Goal: Complete application form: Complete application form

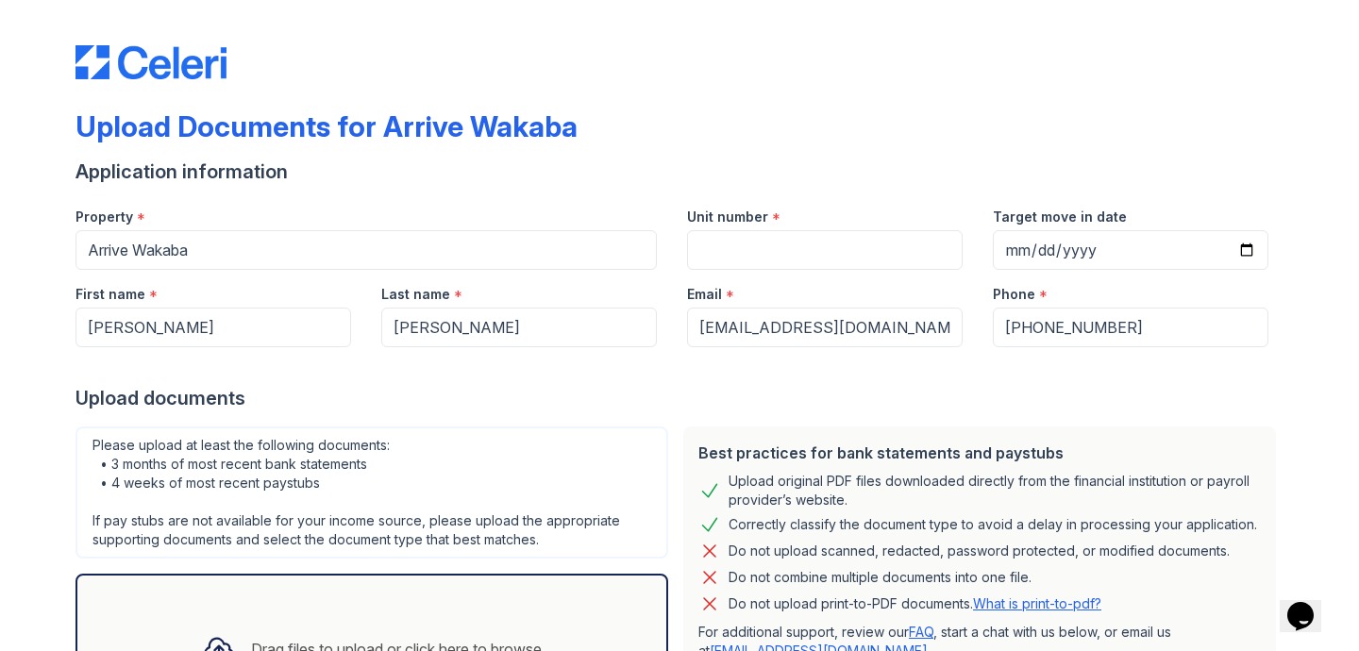
click at [775, 139] on div "Upload Documents for Arrive Wakaba" at bounding box center [680, 133] width 1208 height 49
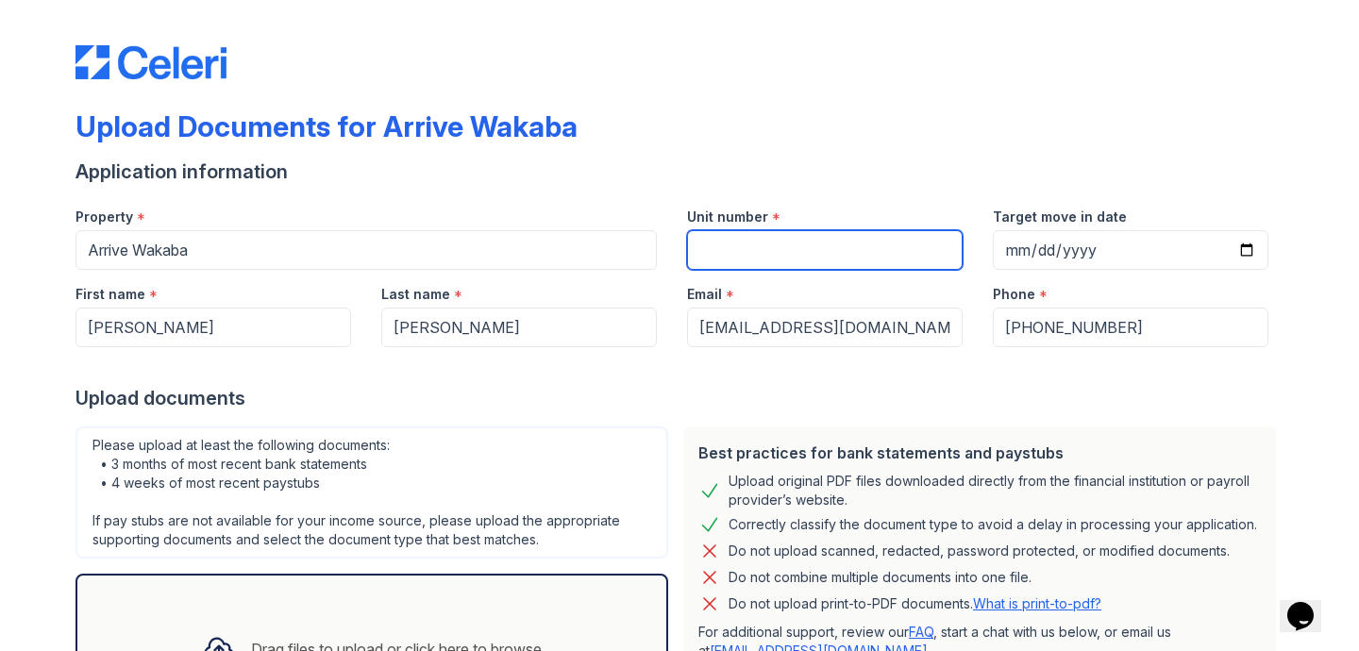
click at [769, 245] on input "Unit number" at bounding box center [825, 250] width 276 height 40
type input "429"
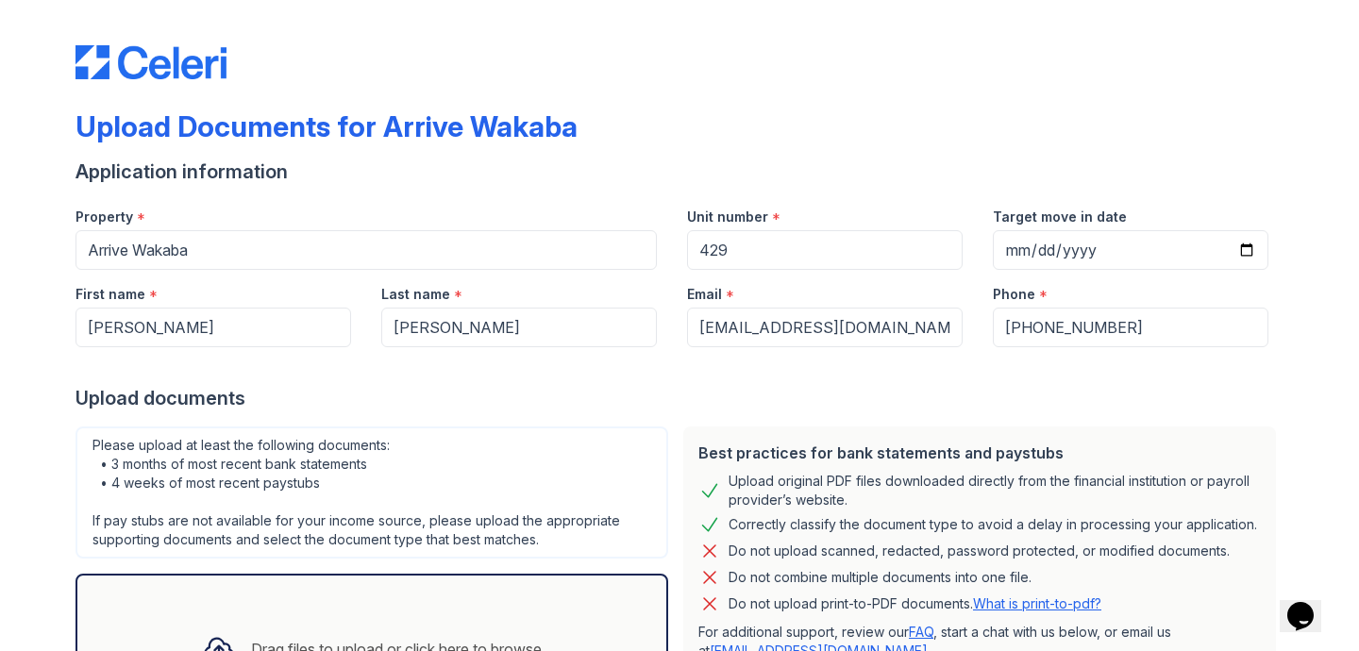
click at [1117, 228] on div "Target move in date" at bounding box center [1131, 212] width 276 height 38
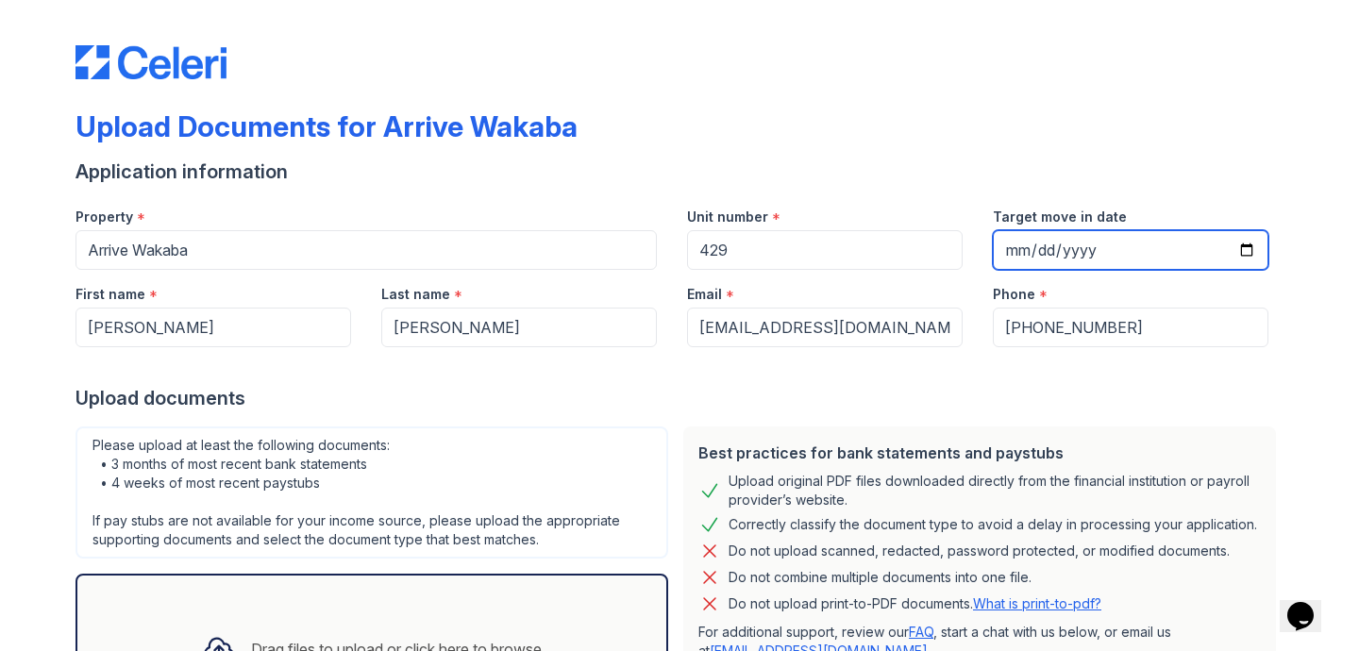
click at [1229, 243] on input "Target move in date" at bounding box center [1131, 250] width 276 height 40
click at [1236, 246] on input "Target move in date" at bounding box center [1131, 250] width 276 height 40
type input "[DATE]"
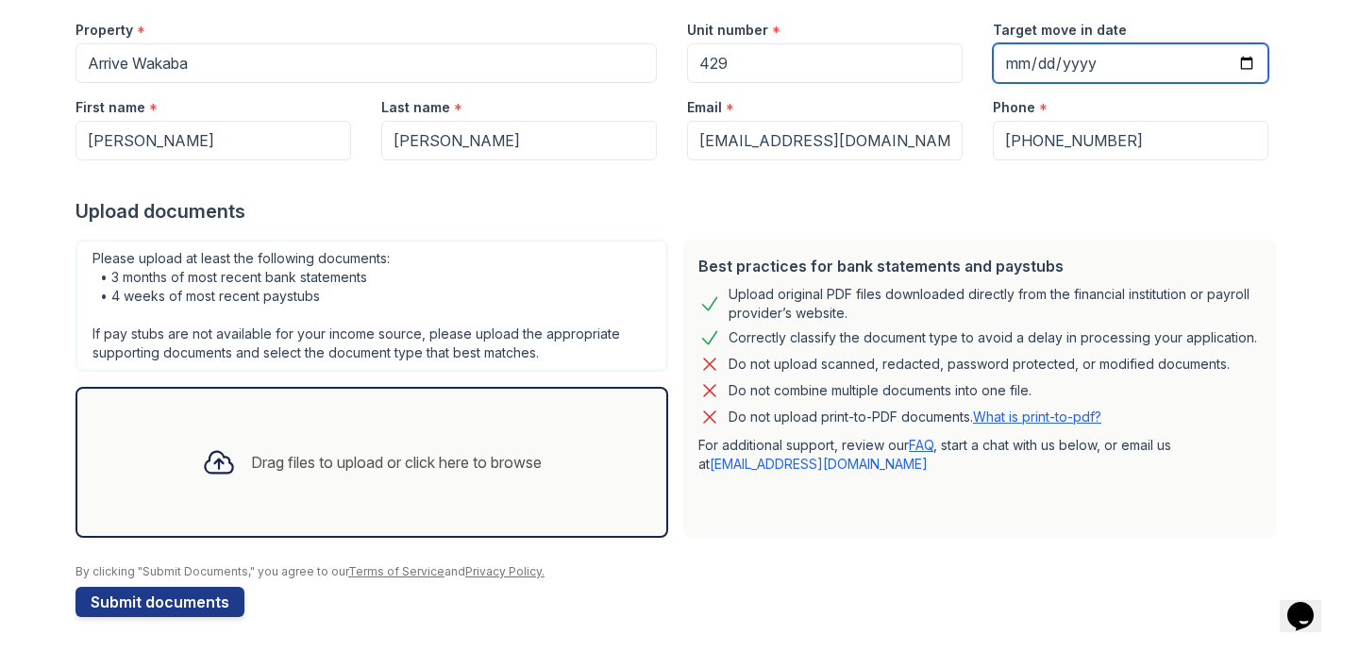
scroll to position [191, 0]
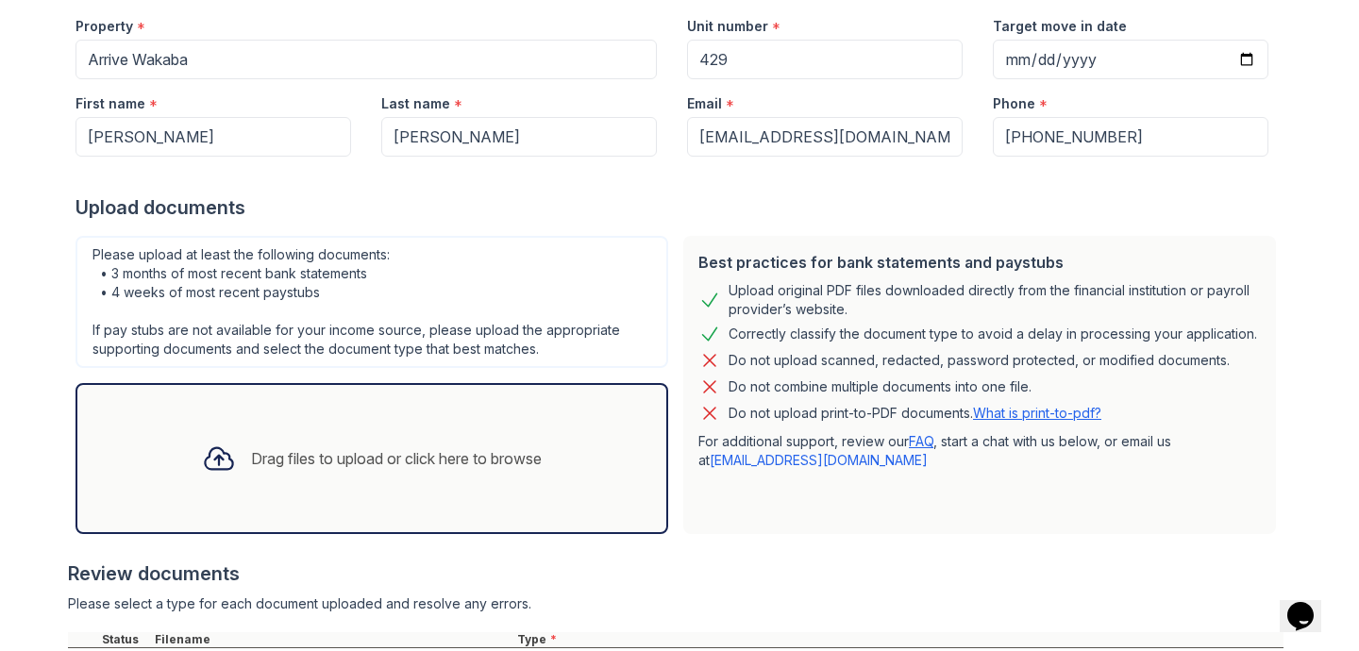
click at [362, 476] on div "Drag files to upload or click here to browse" at bounding box center [372, 459] width 370 height 64
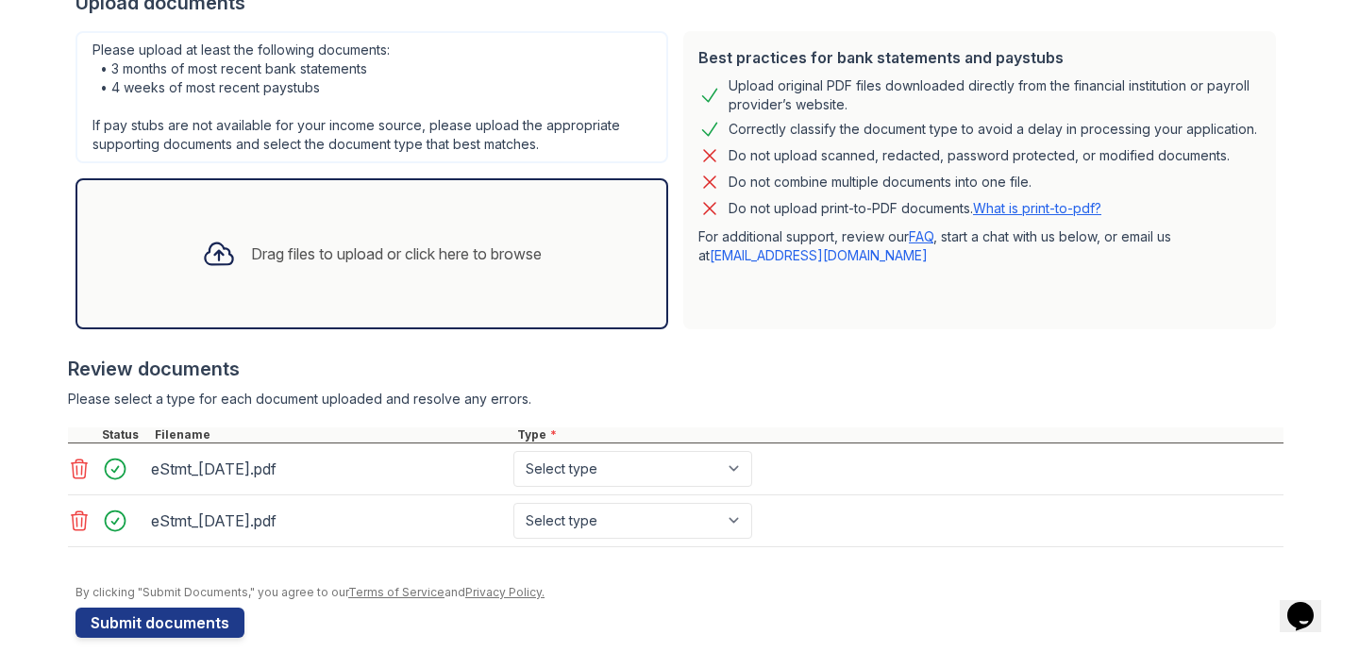
scroll to position [396, 0]
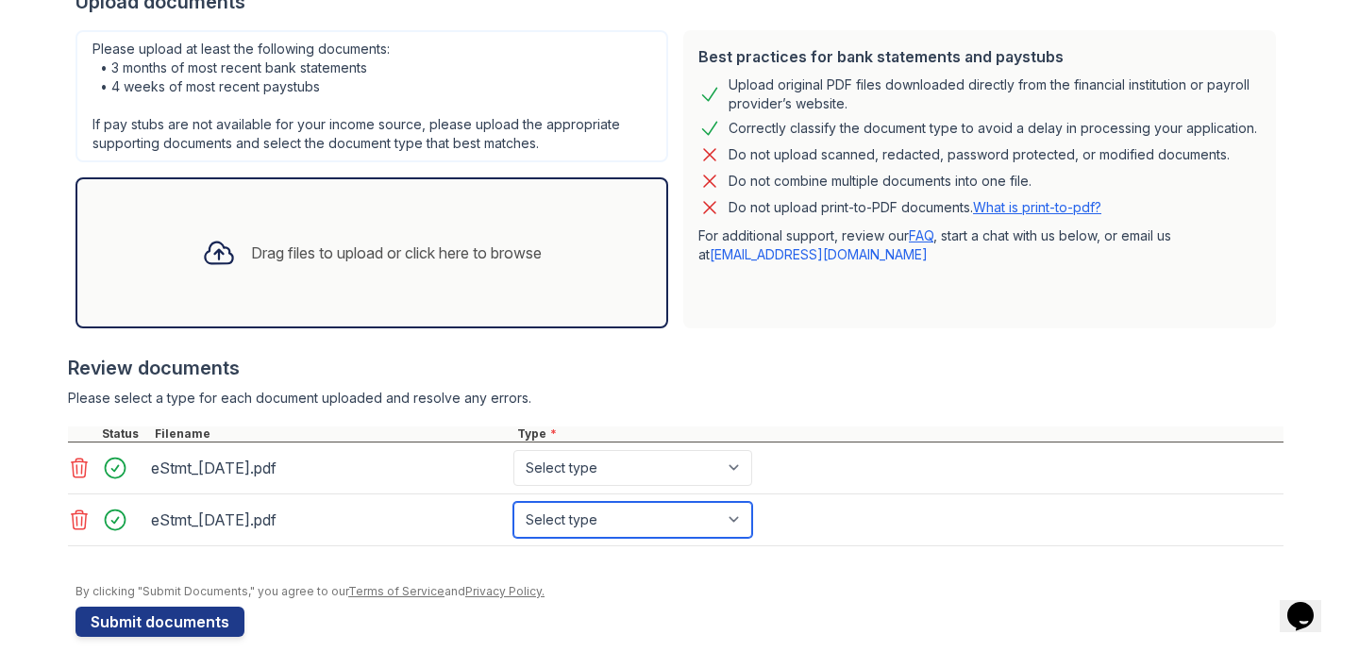
click at [728, 516] on select "Select type Paystub Bank Statement Offer Letter Tax Documents Benefit Award Let…" at bounding box center [632, 520] width 239 height 36
click at [72, 524] on icon at bounding box center [80, 520] width 16 height 19
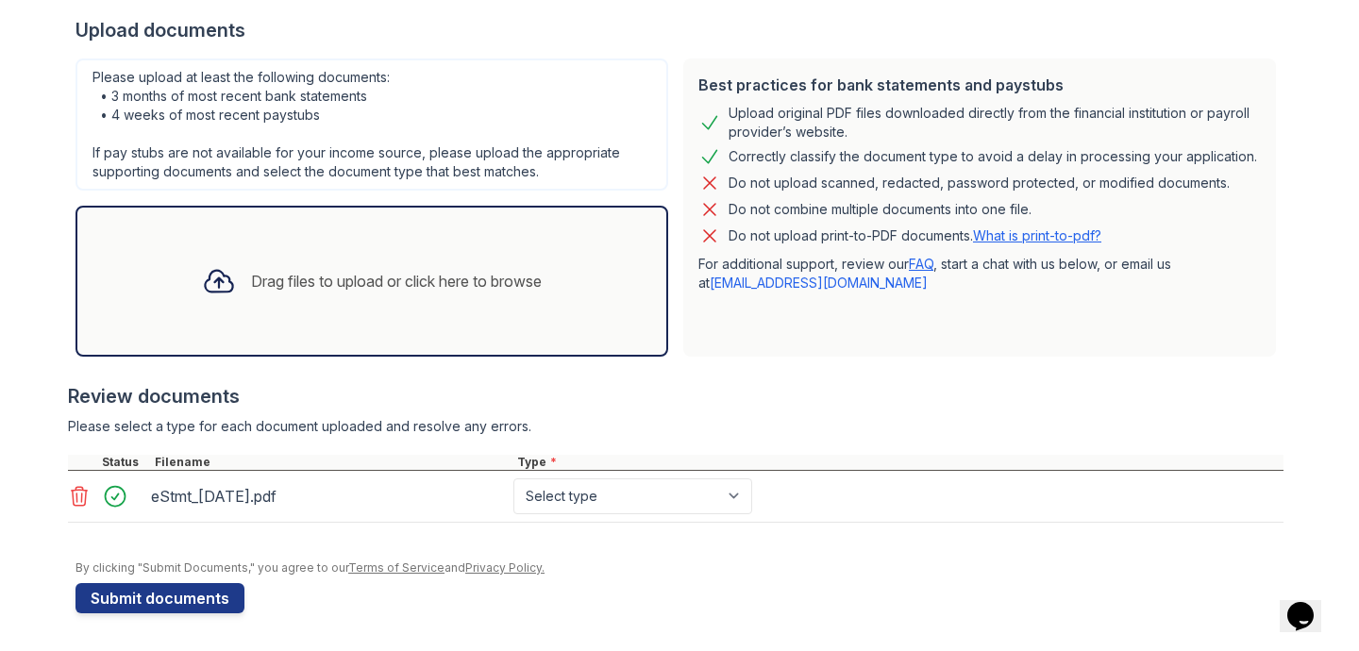
click at [558, 515] on div "eStmt_[DATE].pdf Select type Paystub Bank Statement Offer Letter Tax Documents …" at bounding box center [676, 497] width 1216 height 52
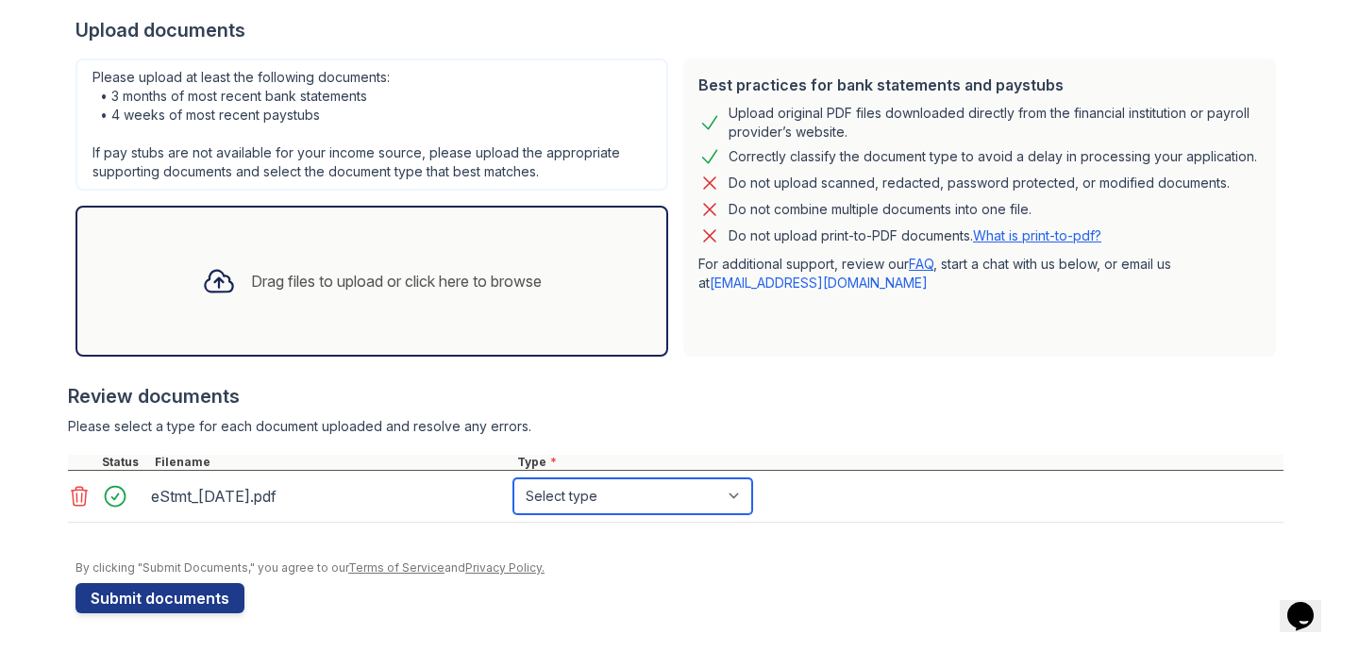
click at [562, 509] on select "Select type Paystub Bank Statement Offer Letter Tax Documents Benefit Award Let…" at bounding box center [632, 496] width 239 height 36
select select "bank_statement"
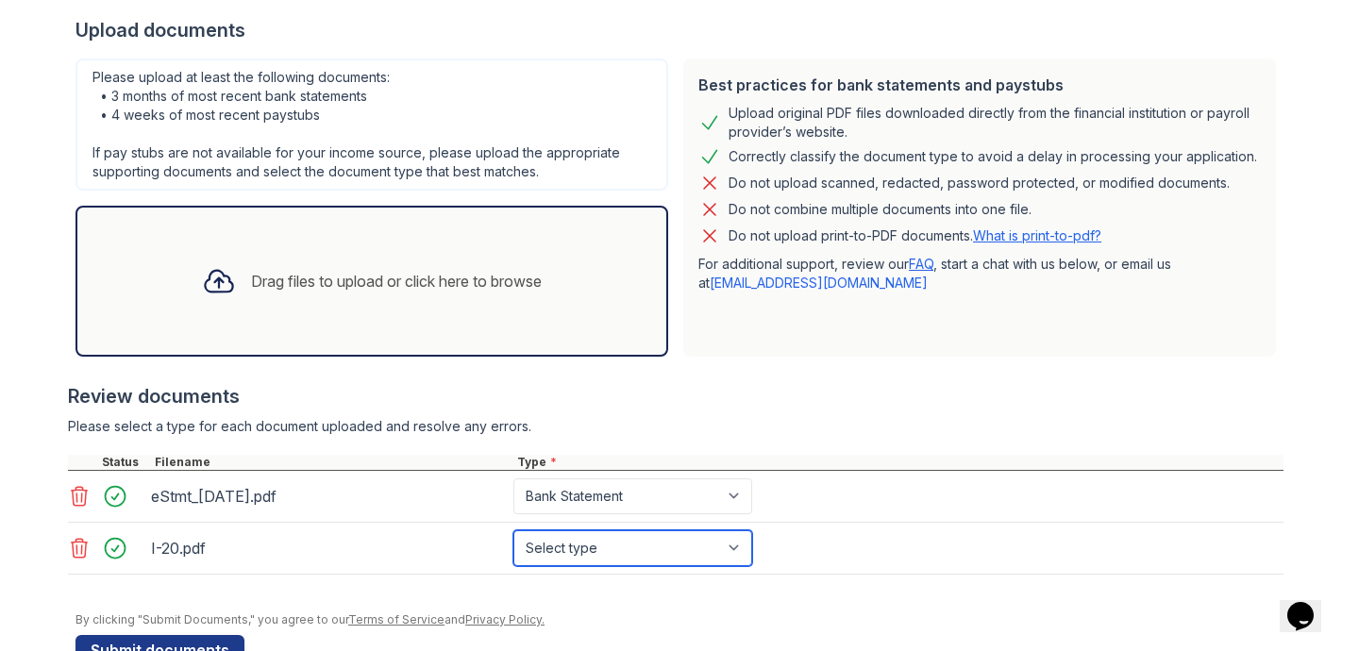
click at [632, 553] on select "Select type Paystub Bank Statement Offer Letter Tax Documents Benefit Award Let…" at bounding box center [632, 548] width 239 height 36
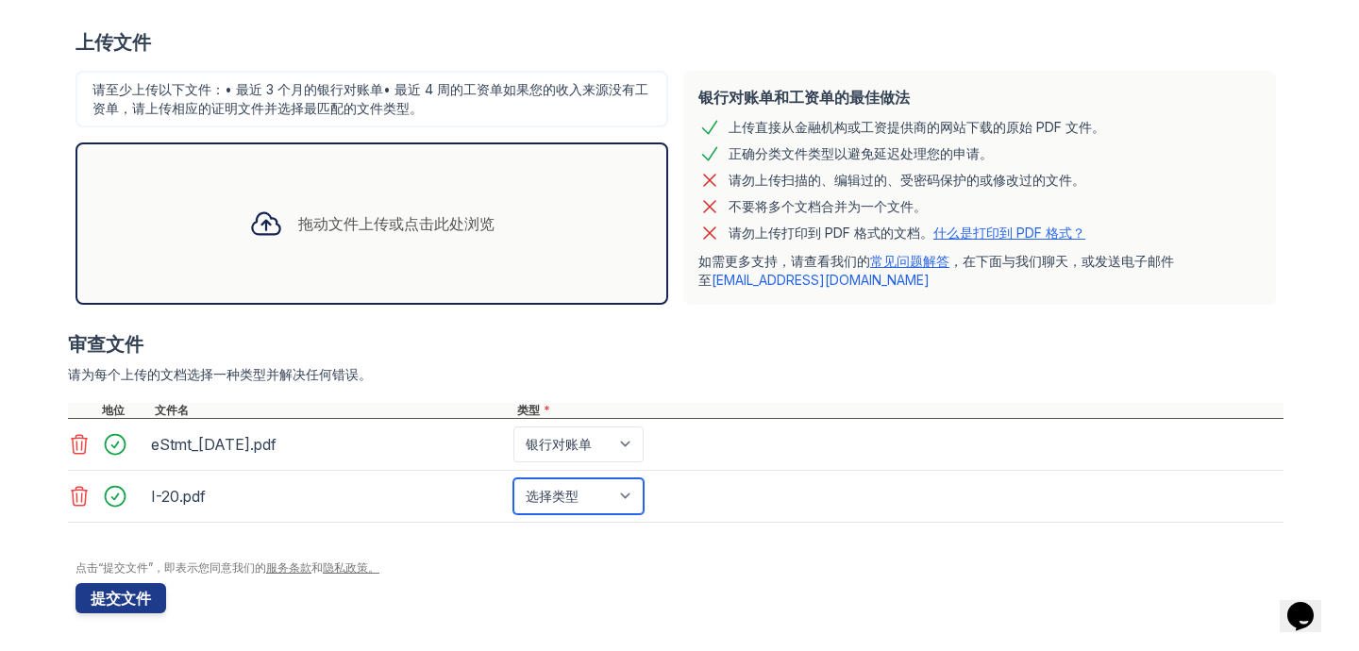
click at [565, 500] on select "选择类型 工资单 银行对账单 录取通知书 税务文件 福利奖励函 投资账户报表 其他" at bounding box center [578, 496] width 130 height 36
select select "other"
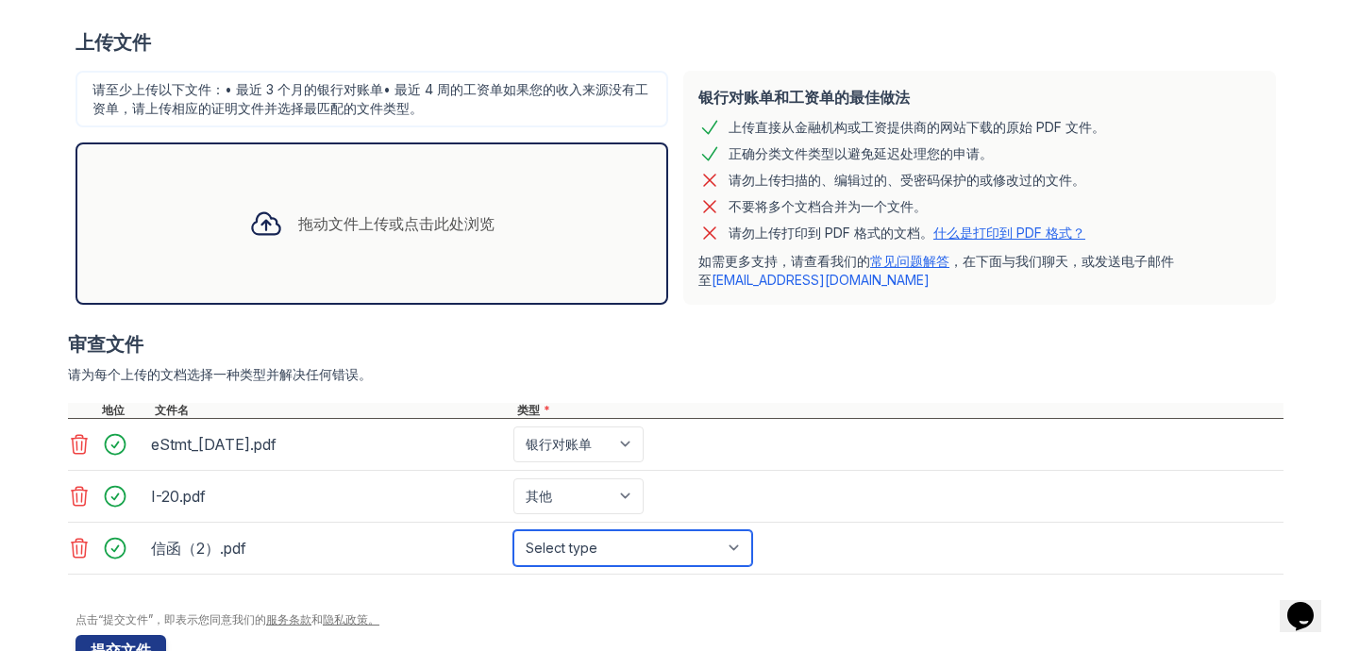
click at [547, 555] on select "Select type Paystub Bank Statement Offer Letter Tax Documents Benefit Award Let…" at bounding box center [632, 548] width 239 height 36
select select "benefit_award_letter"
click at [368, 256] on div "拖动文件上传或点击此处浏览" at bounding box center [372, 224] width 593 height 162
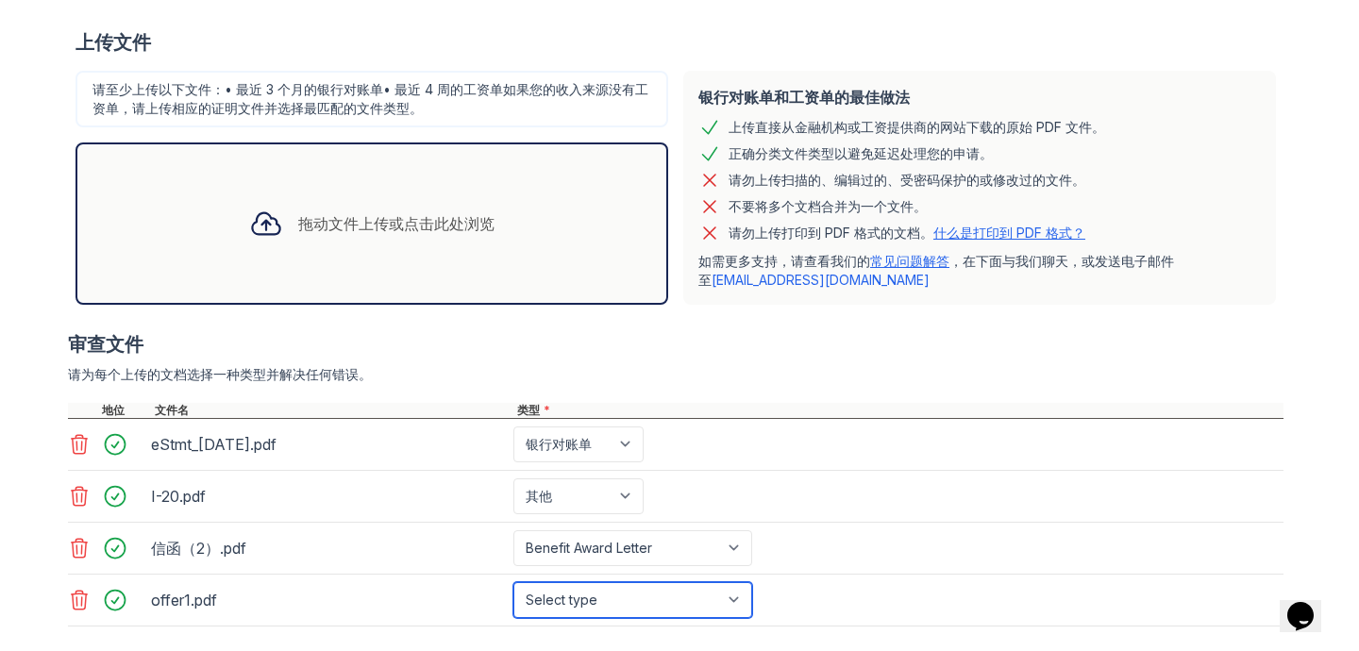
click at [633, 591] on select "Select type Paystub Bank Statement Offer Letter Tax Documents Benefit Award Let…" at bounding box center [632, 600] width 239 height 36
select select "offer_letter"
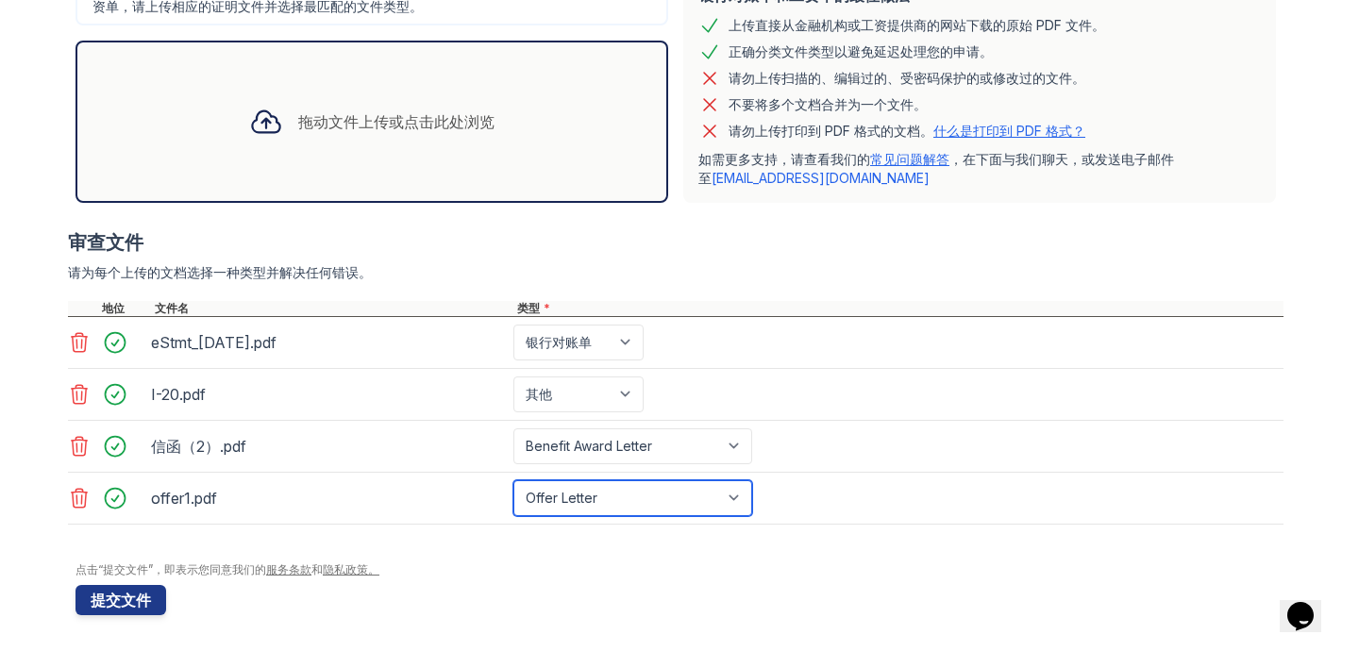
scroll to position [460, 0]
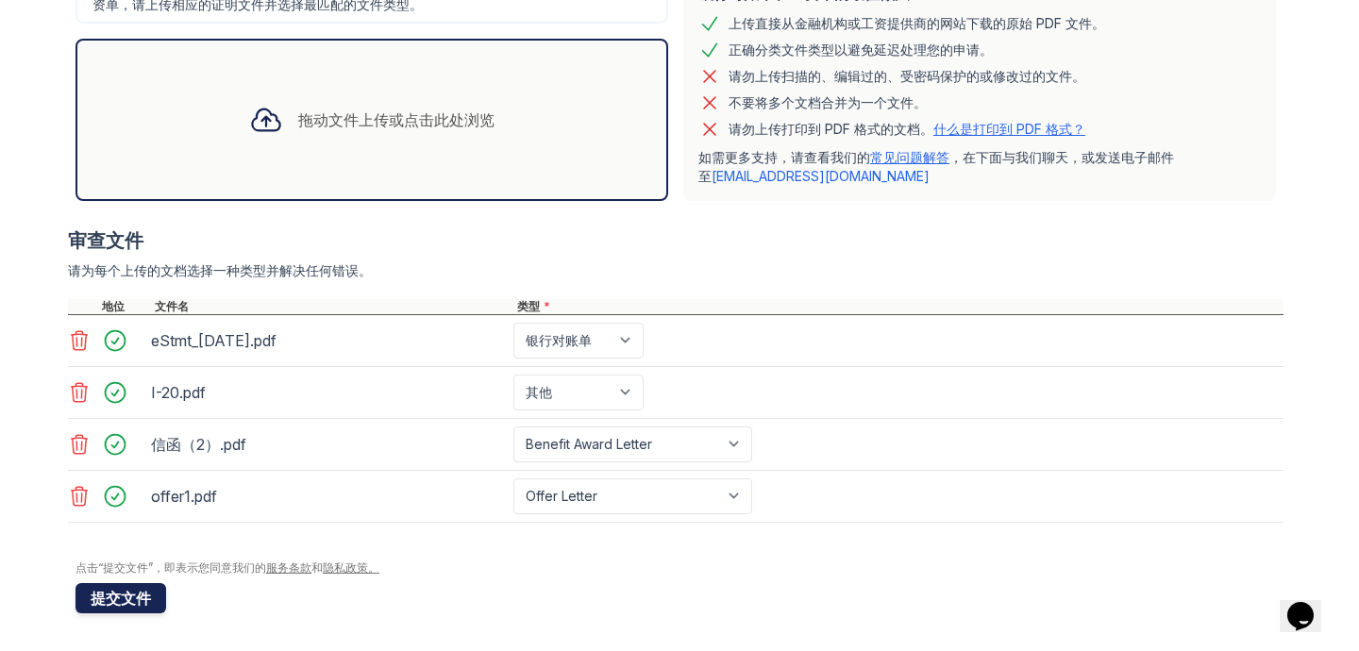
click at [142, 596] on font "提交文件" at bounding box center [121, 598] width 60 height 19
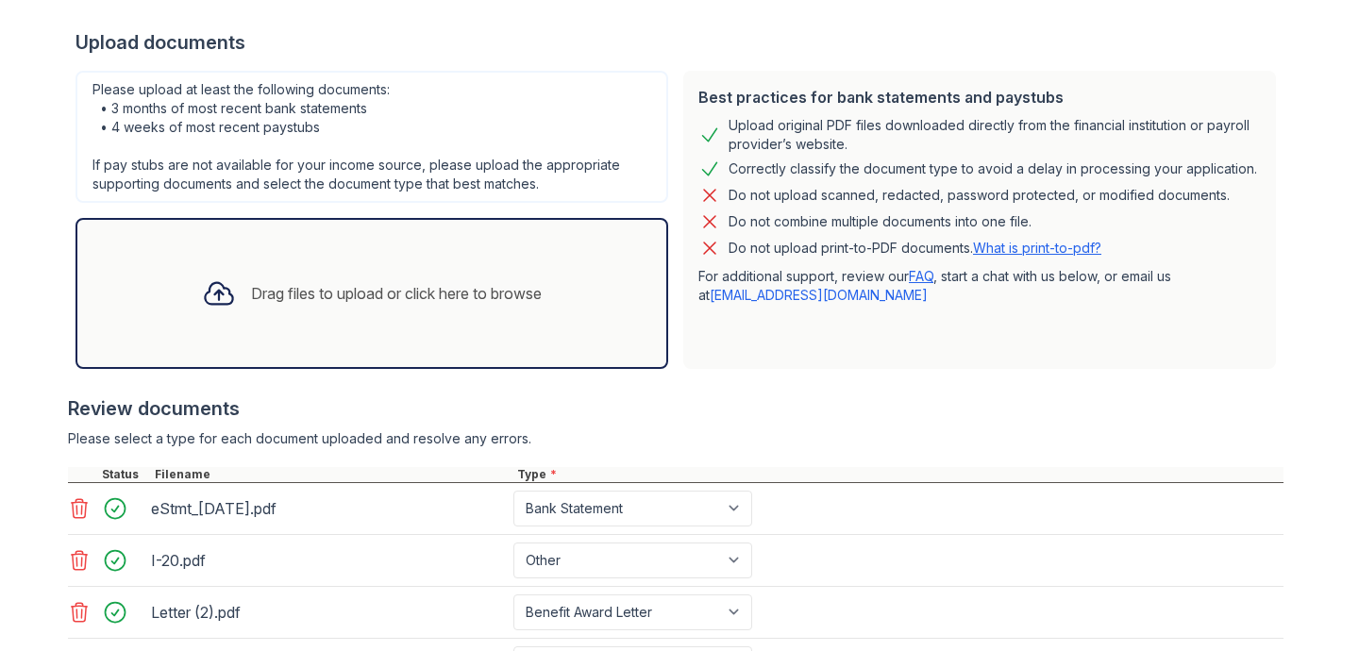
scroll to position [344, 0]
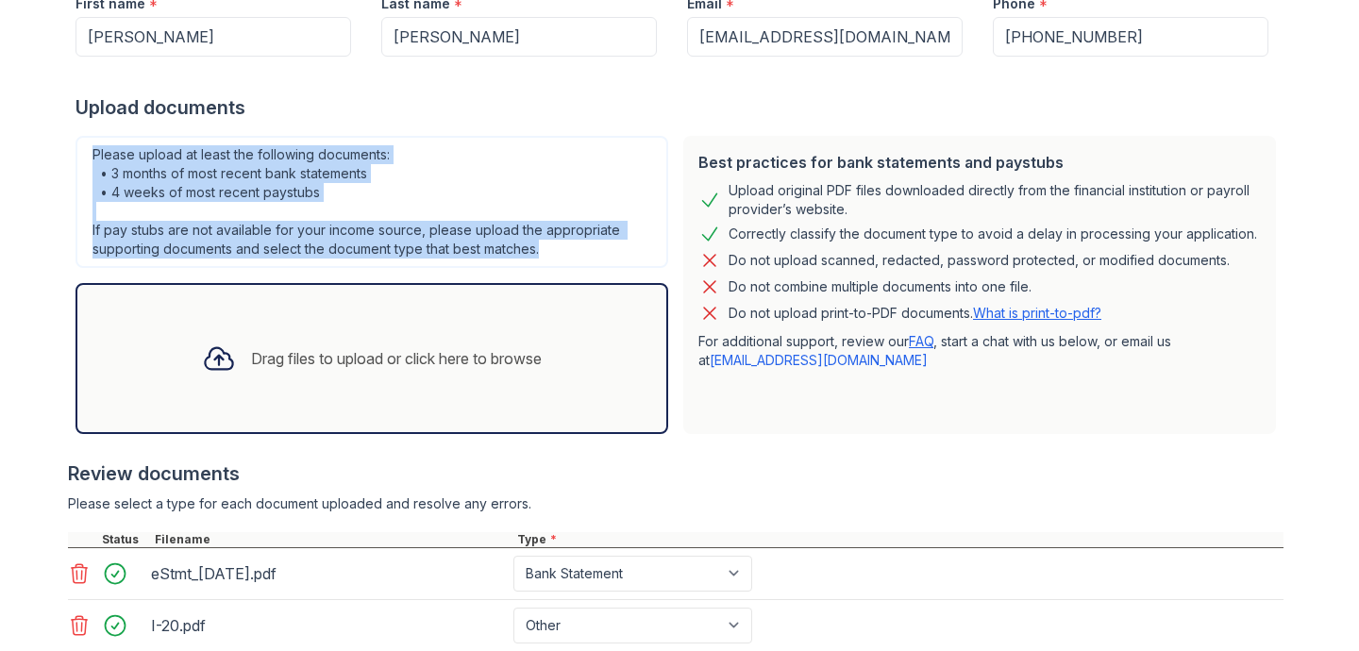
drag, startPoint x: 73, startPoint y: 147, endPoint x: 558, endPoint y: 240, distance: 493.8
click at [558, 240] on div "Please upload at least the following documents: • 3 months of most recent bank …" at bounding box center [372, 202] width 593 height 132
copy div "Please upload at least the following documents: • 3 months of most recent bank …"
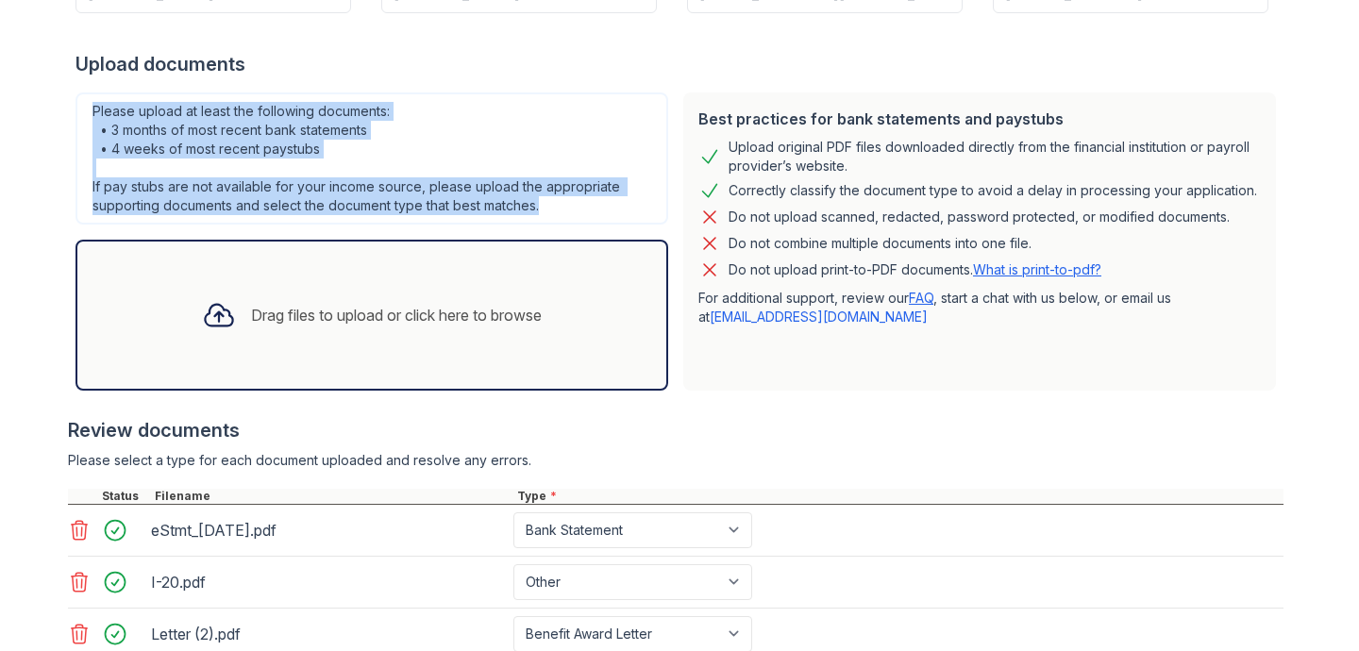
scroll to position [637, 0]
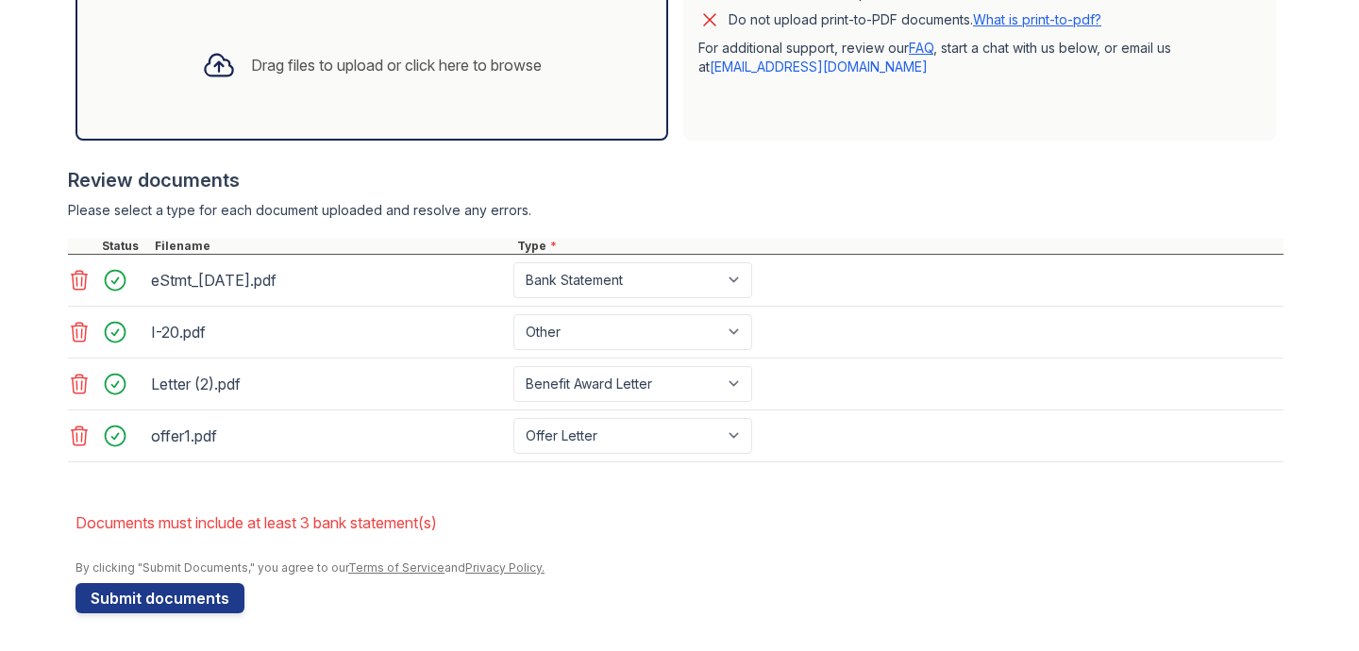
click at [1057, 485] on form "Application information Property * Arrive [GEOGRAPHIC_DATA] Unit number * 429 T…" at bounding box center [680, 93] width 1208 height 1039
drag, startPoint x: 445, startPoint y: 532, endPoint x: 54, endPoint y: 519, distance: 390.9
click at [53, 522] on div "Upload Documents for Arrive Wakaba Please correct the errors below. Application…" at bounding box center [679, 7] width 1299 height 1288
copy li "Documents must include at least 3 bank statement(s)"
click at [74, 434] on icon at bounding box center [80, 436] width 16 height 19
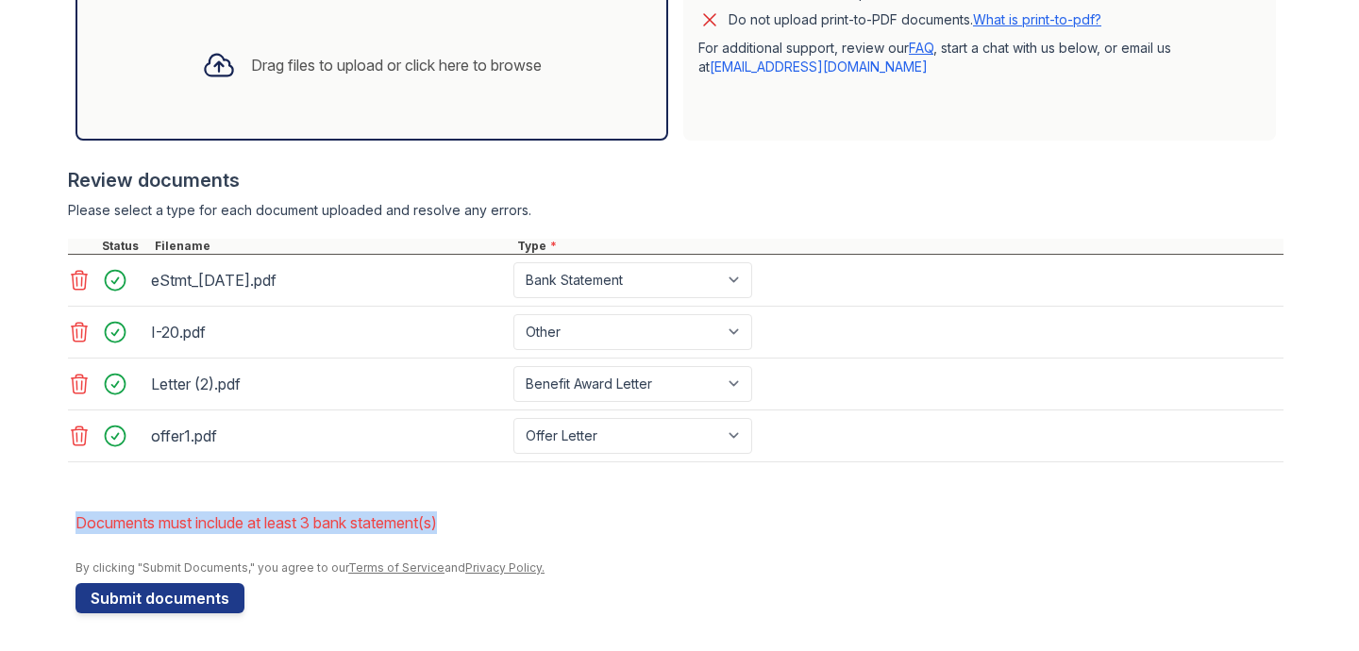
scroll to position [585, 0]
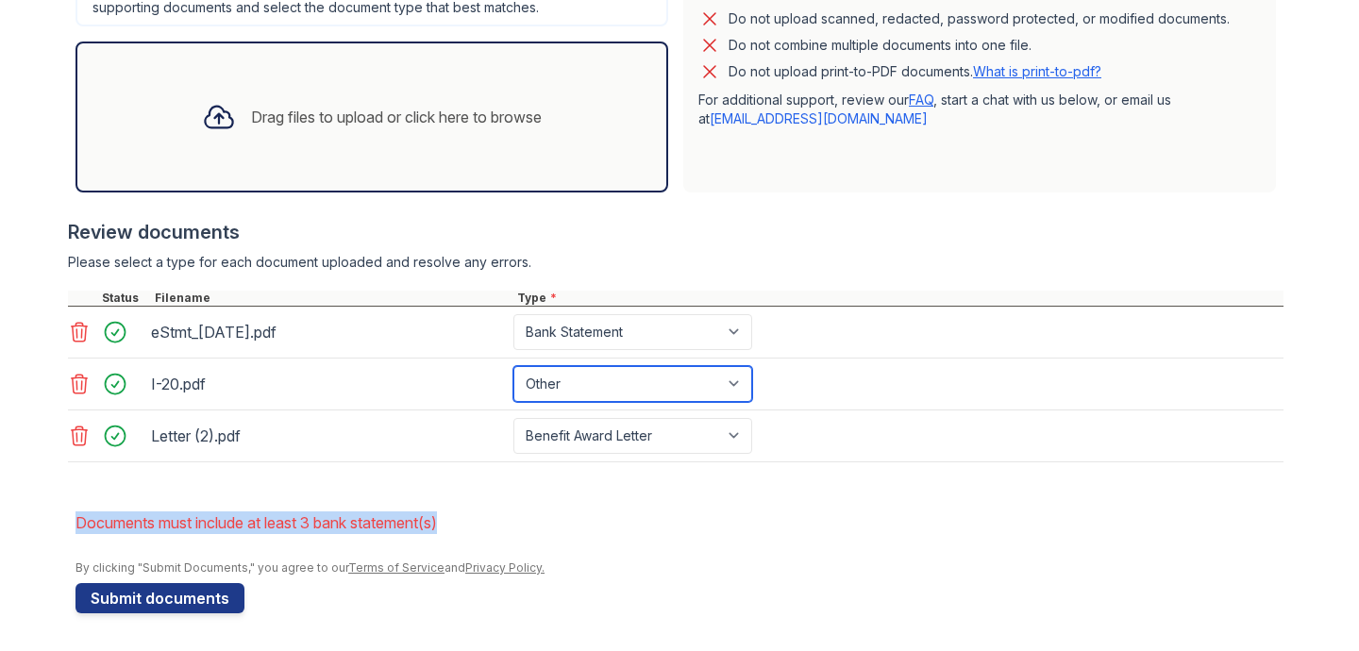
click at [642, 390] on select "Paystub Bank Statement Offer Letter Tax Documents Benefit Award Letter Investme…" at bounding box center [632, 384] width 239 height 36
click at [673, 385] on select "Paystub Bank Statement Offer Letter Tax Documents Benefit Award Letter Investme…" at bounding box center [632, 384] width 239 height 36
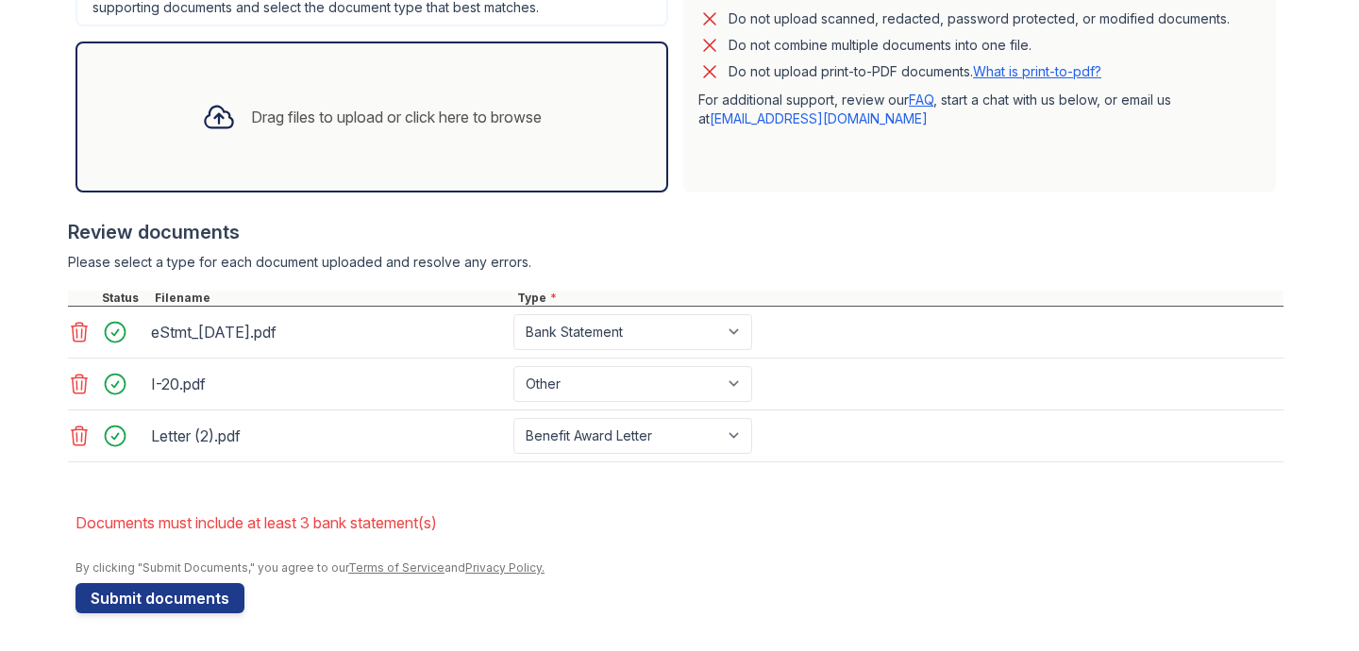
click at [790, 490] on form "Application information Property * Arrive [GEOGRAPHIC_DATA] Unit number * 429 T…" at bounding box center [680, 119] width 1208 height 987
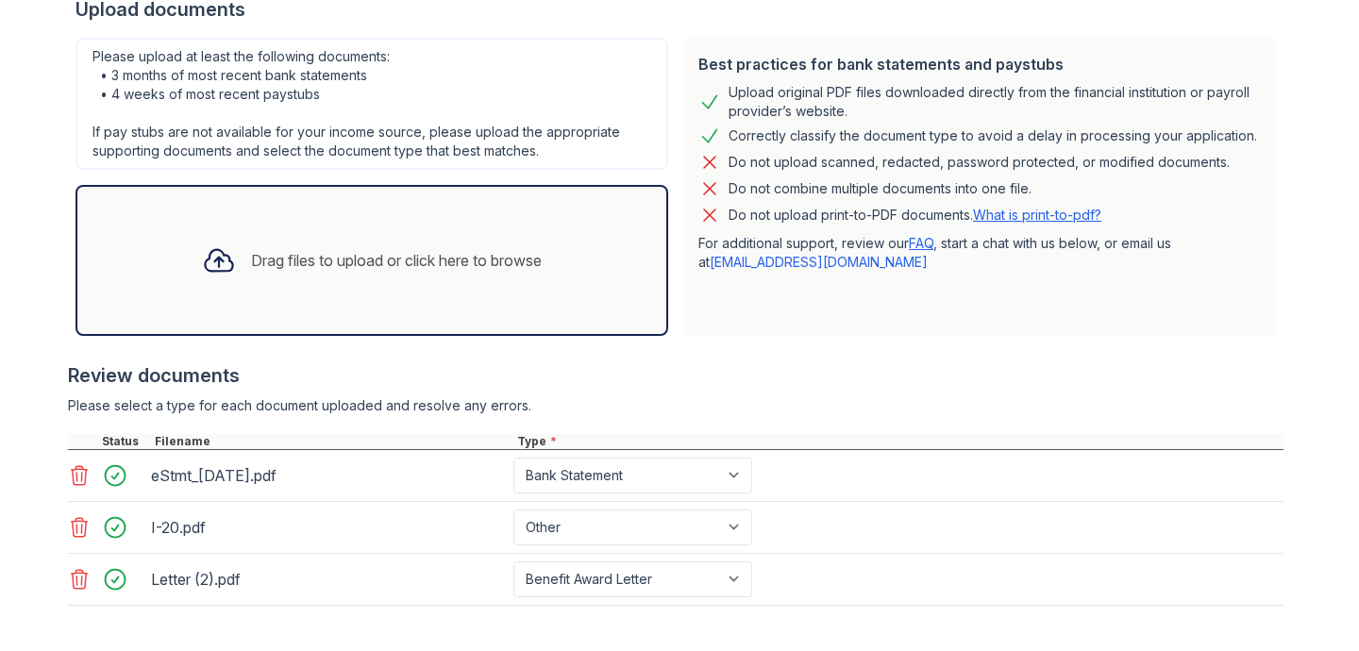
scroll to position [445, 0]
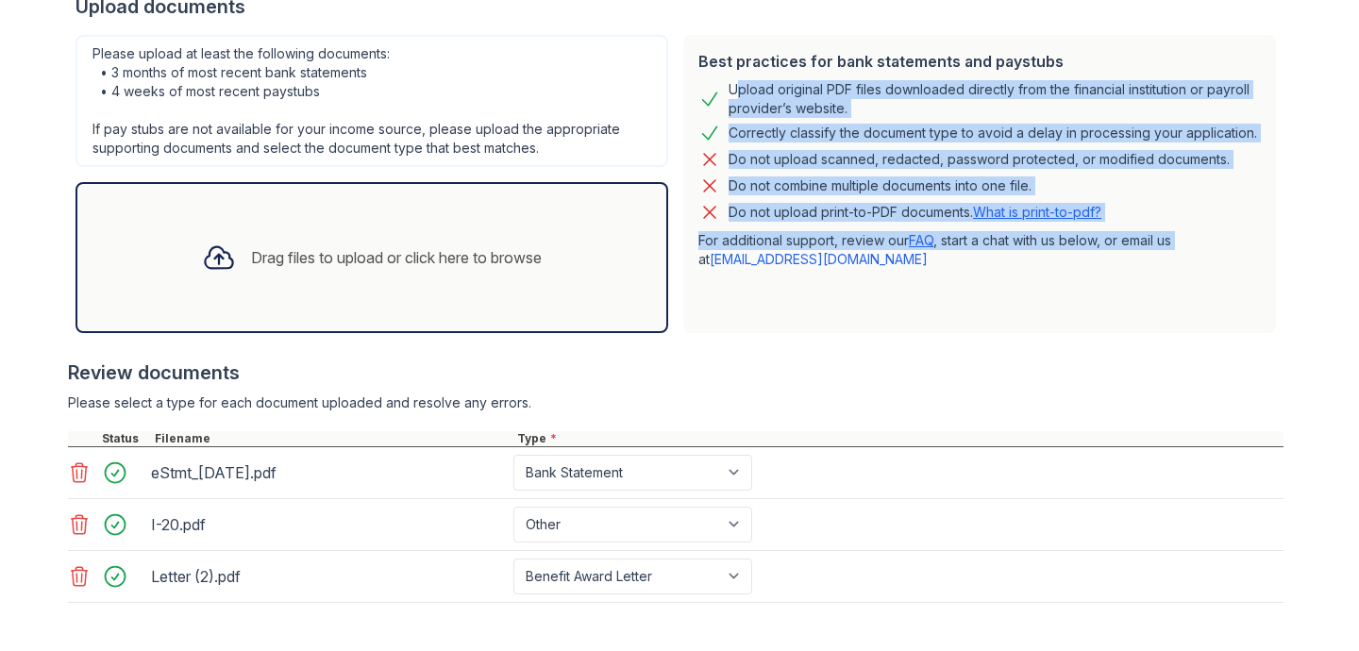
drag, startPoint x: 710, startPoint y: 90, endPoint x: 1176, endPoint y: 245, distance: 491.5
click at [1176, 245] on div "Best practices for bank statements and paystubs Upload original PDF files downl…" at bounding box center [979, 184] width 593 height 298
copy div "Upload original PDF files downloaded directly from the financial institution or…"
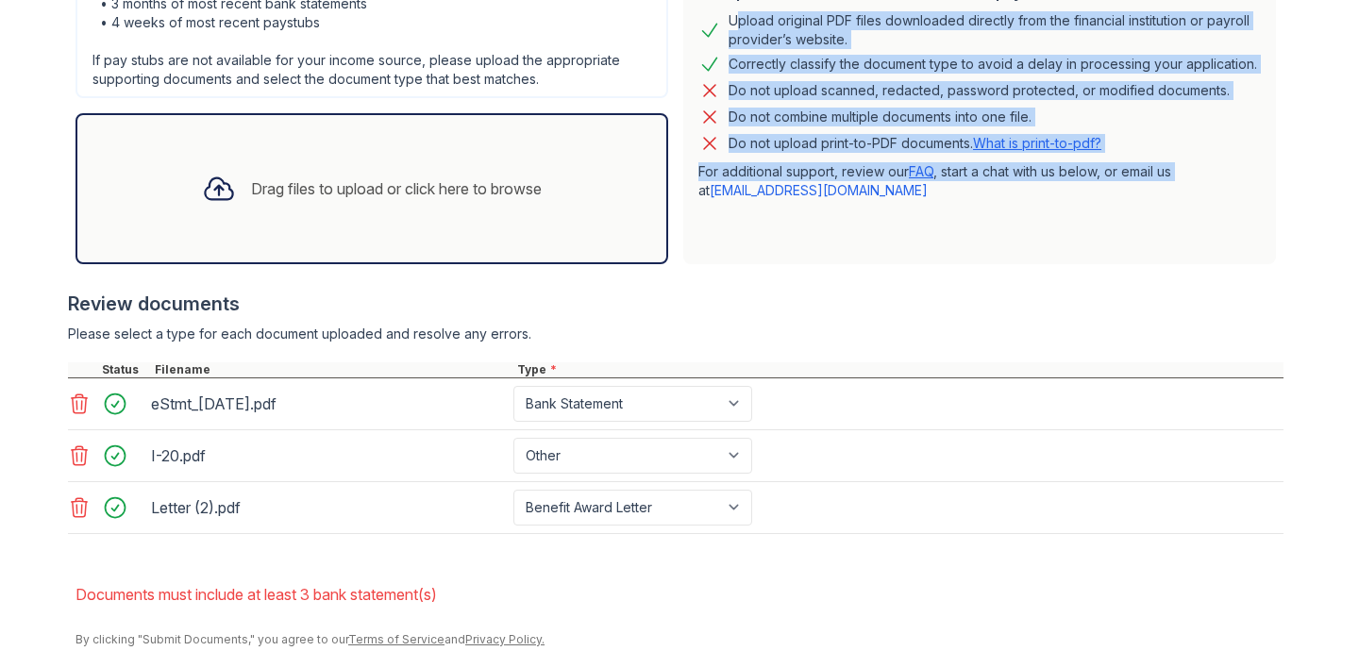
scroll to position [585, 0]
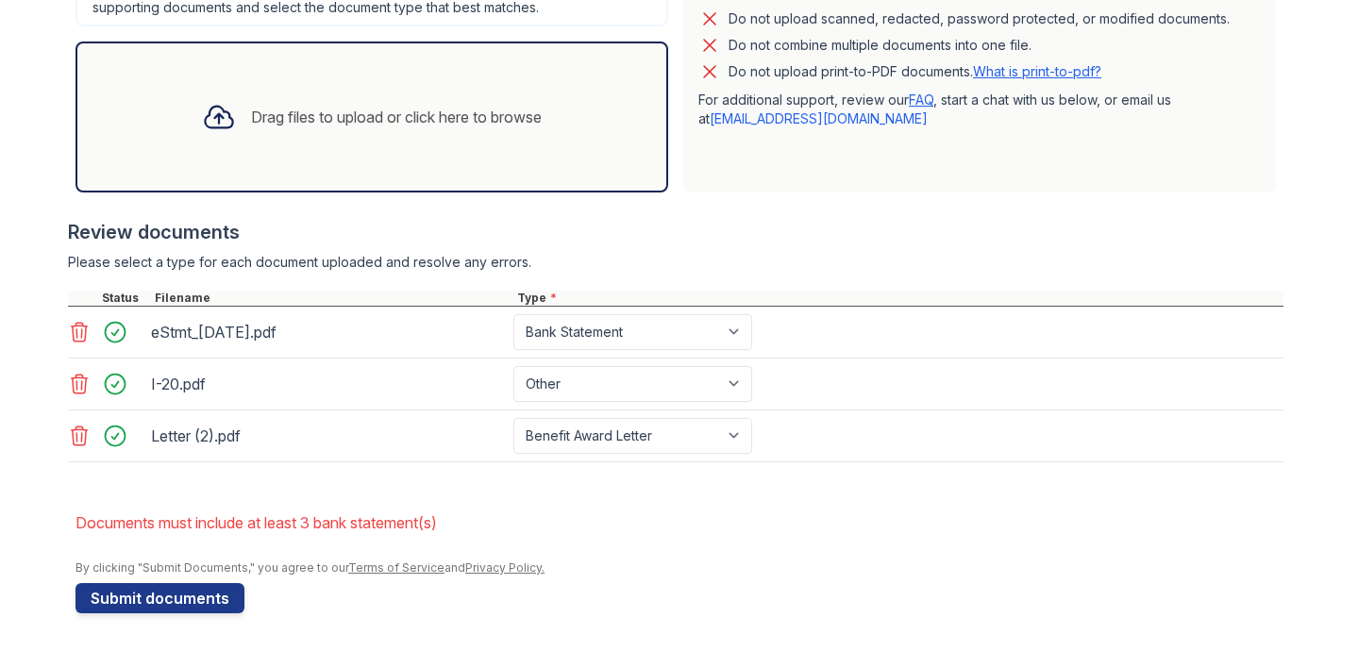
click at [852, 492] on form "Application information Property * Arrive [GEOGRAPHIC_DATA] Unit number * 429 T…" at bounding box center [680, 119] width 1208 height 987
click at [177, 590] on button "Submit documents" at bounding box center [160, 598] width 169 height 30
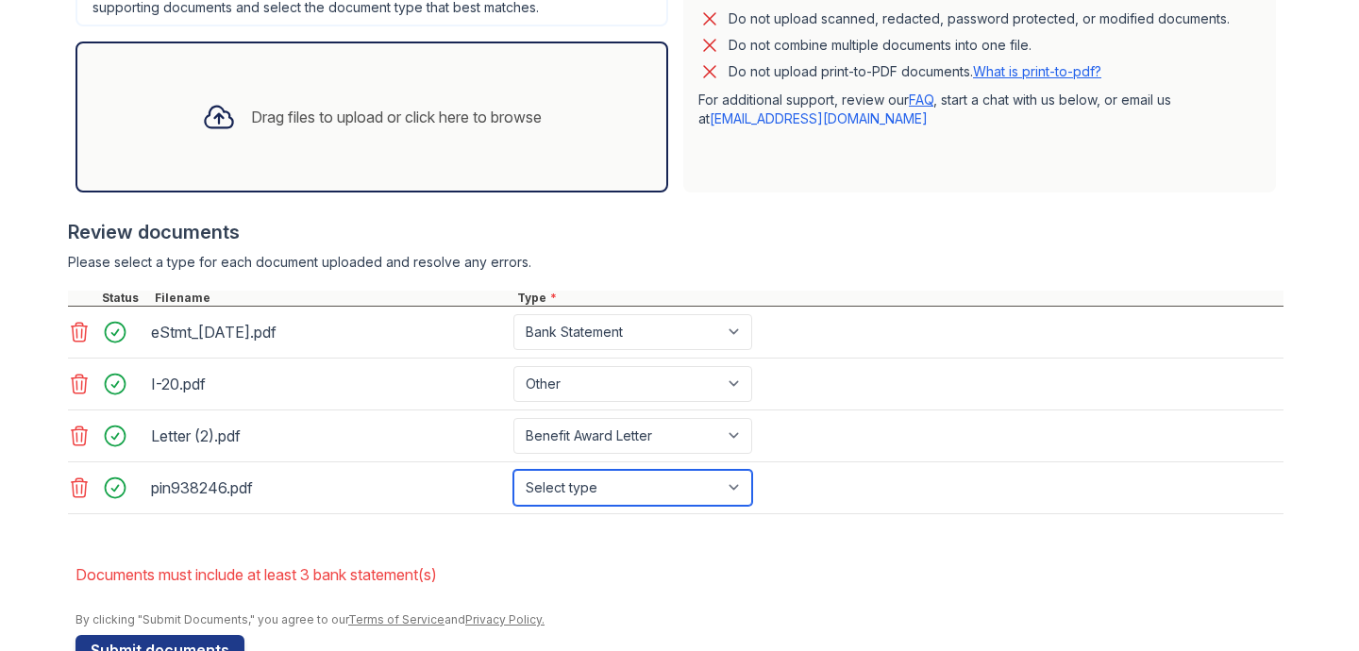
click at [613, 487] on select "Select type Paystub Bank Statement Offer Letter Tax Documents Benefit Award Let…" at bounding box center [632, 488] width 239 height 36
select select "bank_statement"
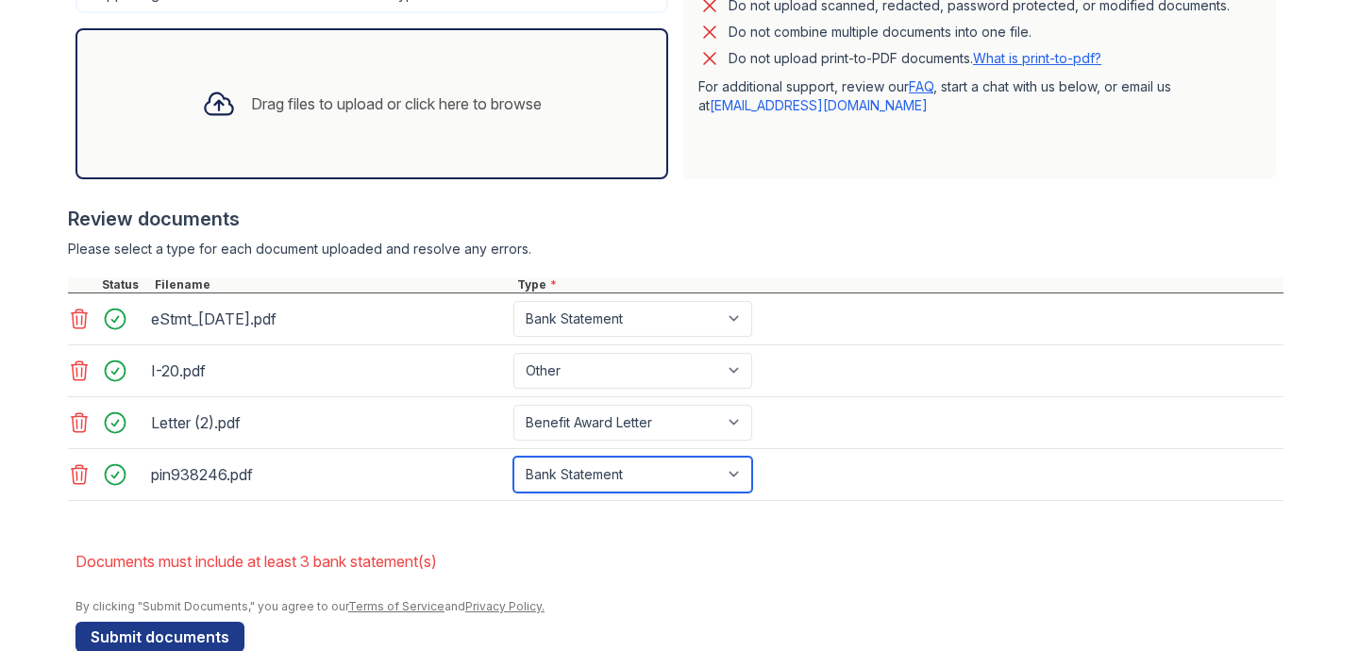
scroll to position [637, 0]
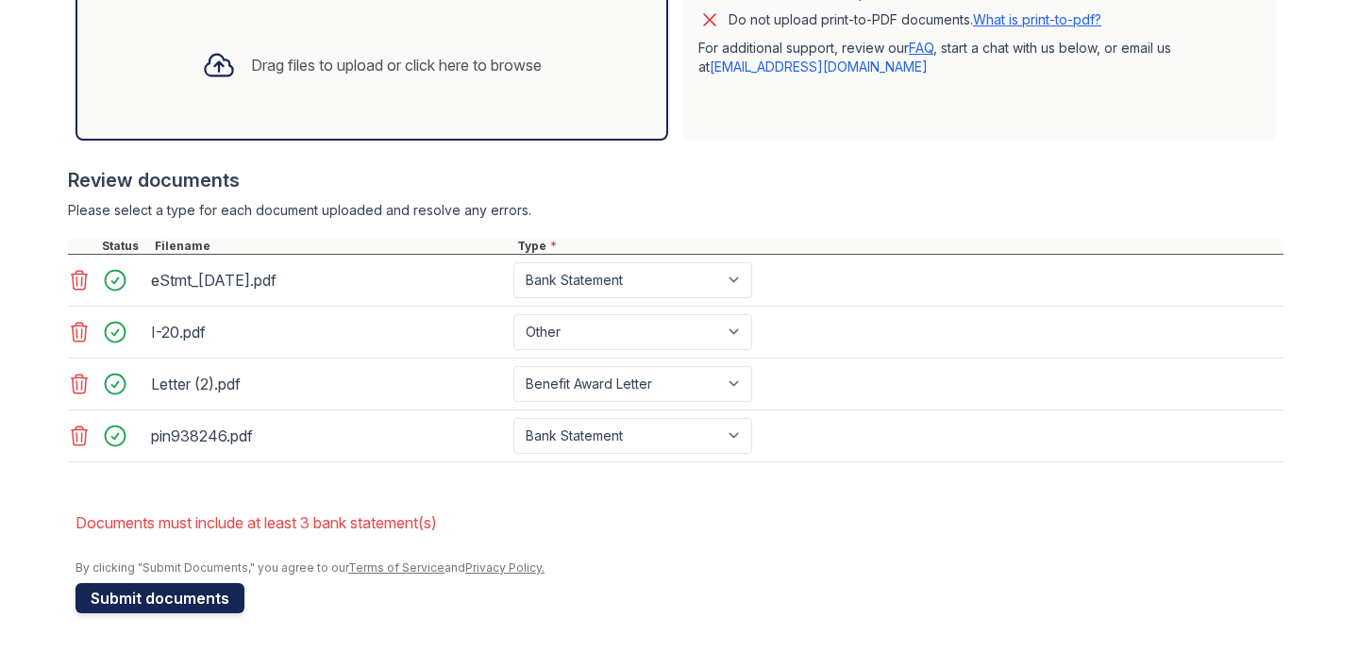
click at [220, 596] on button "Submit documents" at bounding box center [160, 598] width 169 height 30
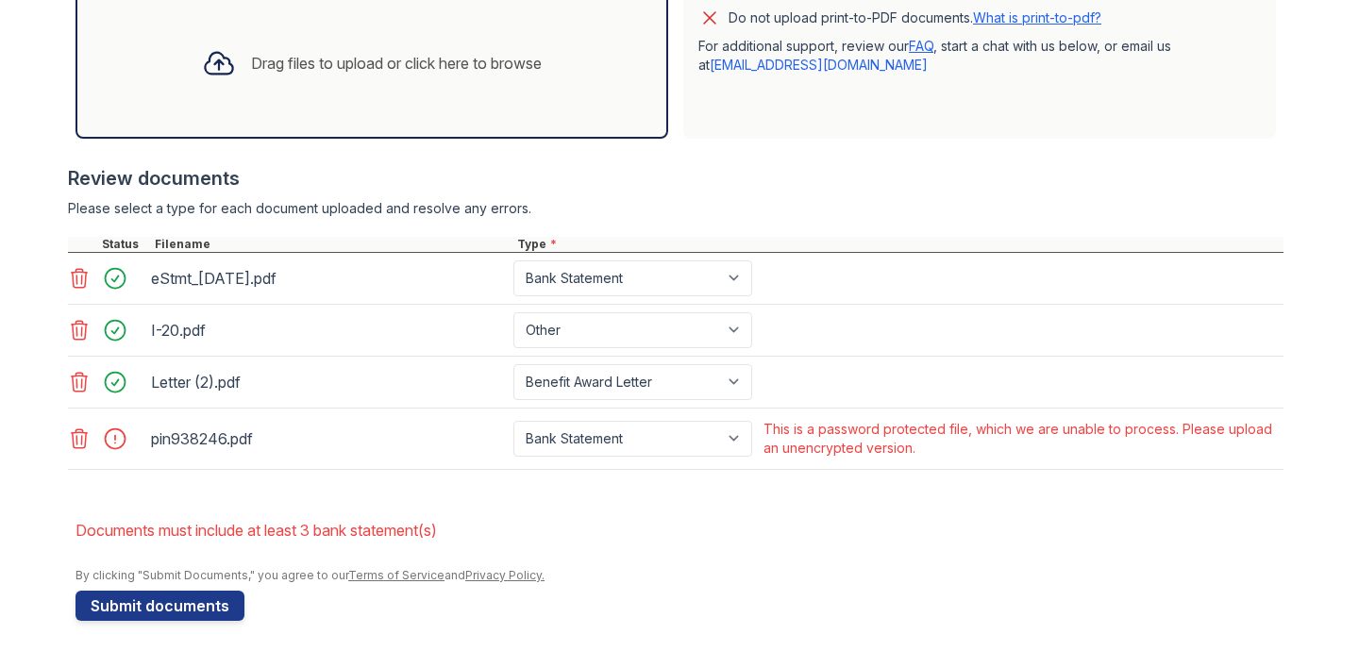
scroll to position [646, 0]
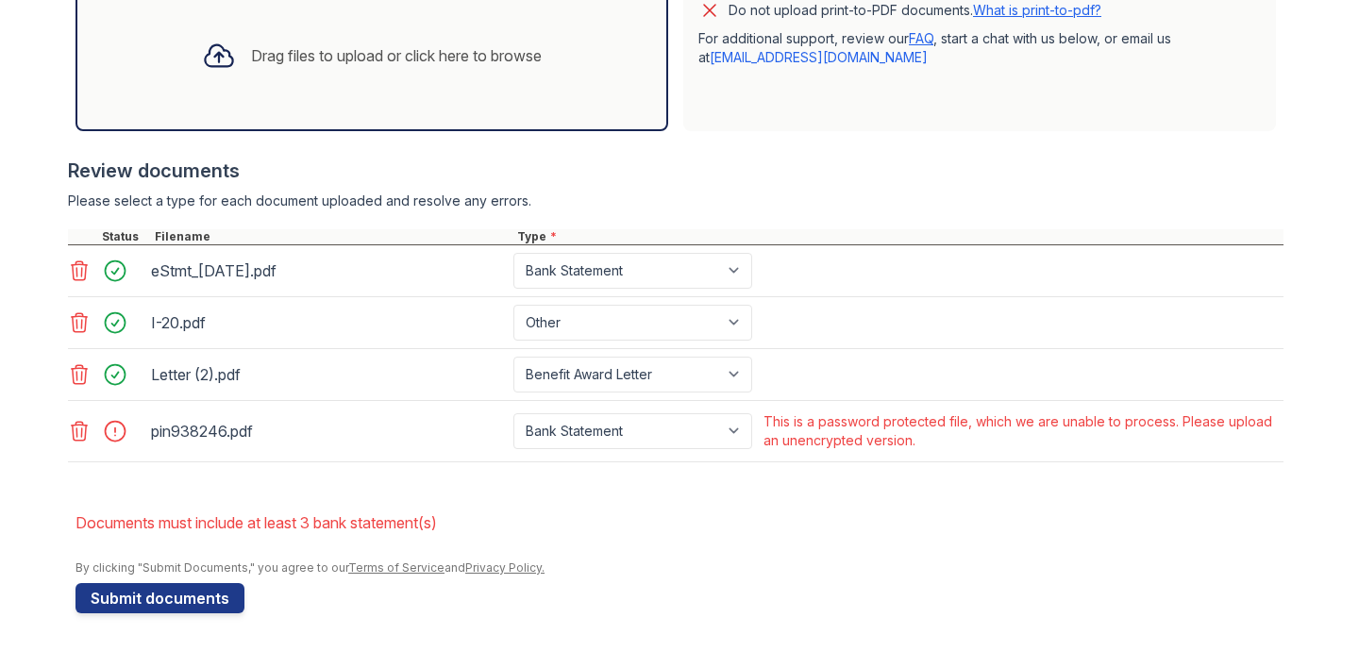
click at [73, 432] on icon at bounding box center [79, 431] width 23 height 23
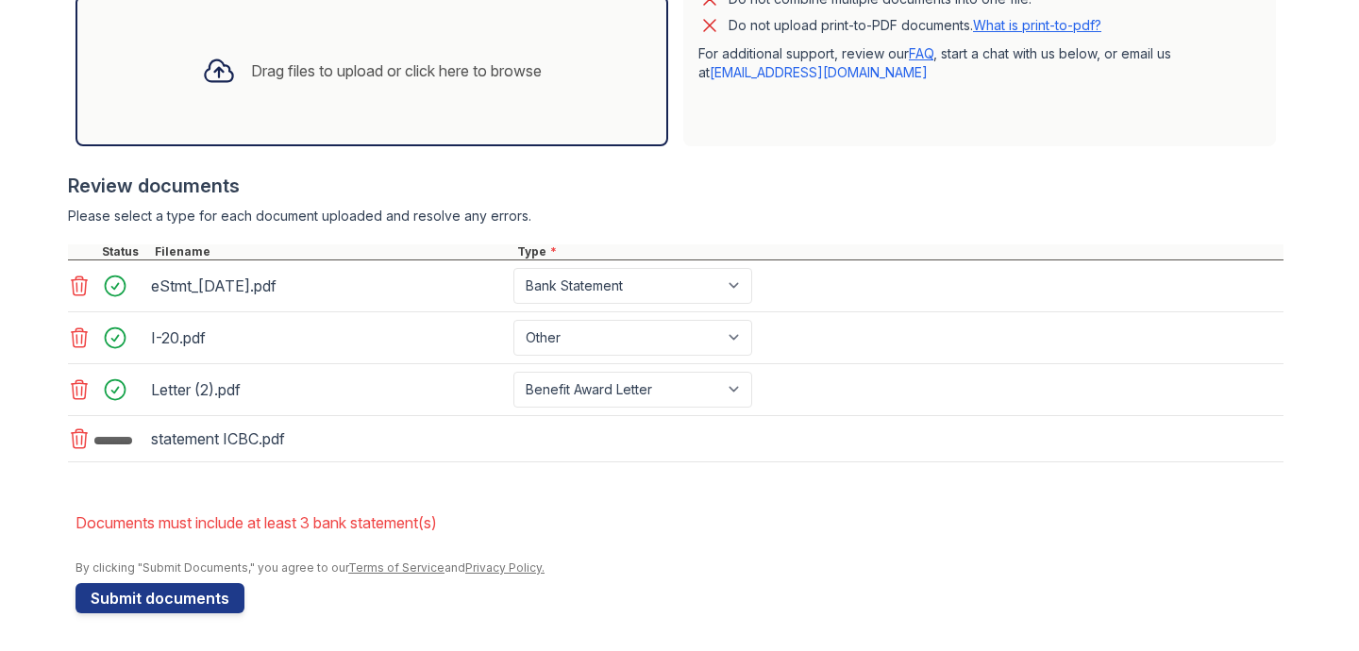
scroll to position [637, 0]
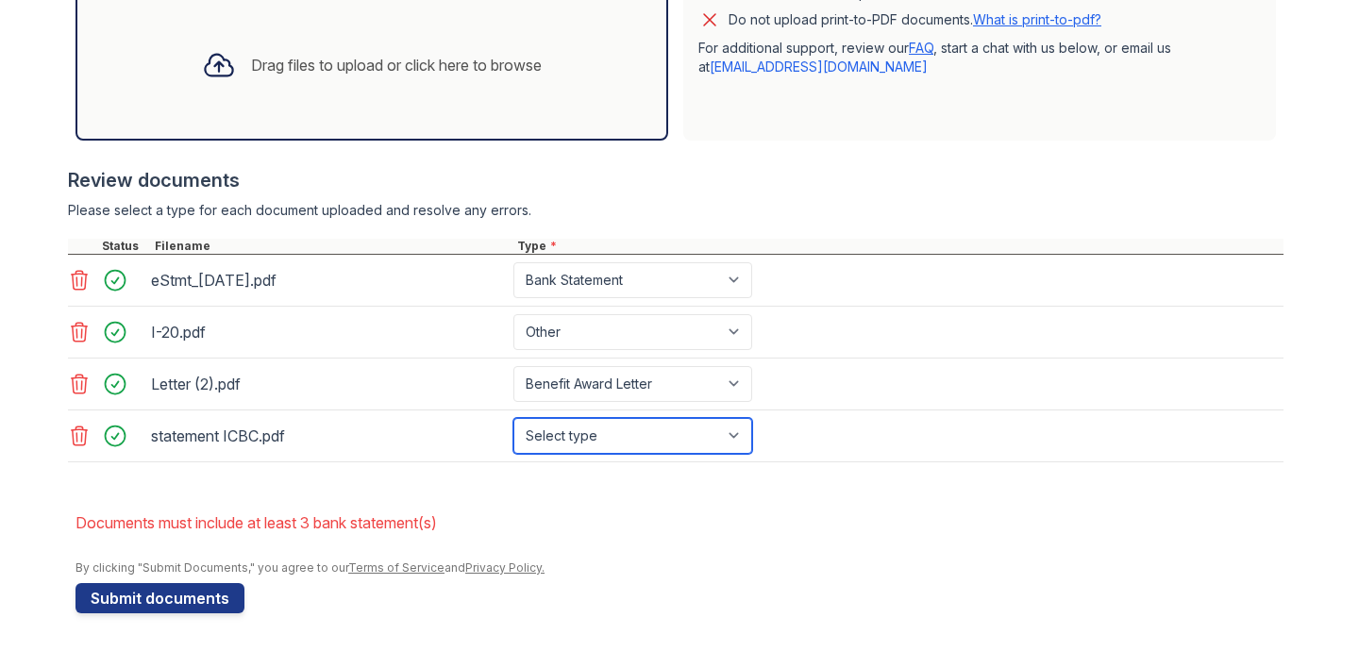
click at [562, 442] on select "Select type Paystub Bank Statement Offer Letter Tax Documents Benefit Award Let…" at bounding box center [632, 436] width 239 height 36
select select "bank_statement"
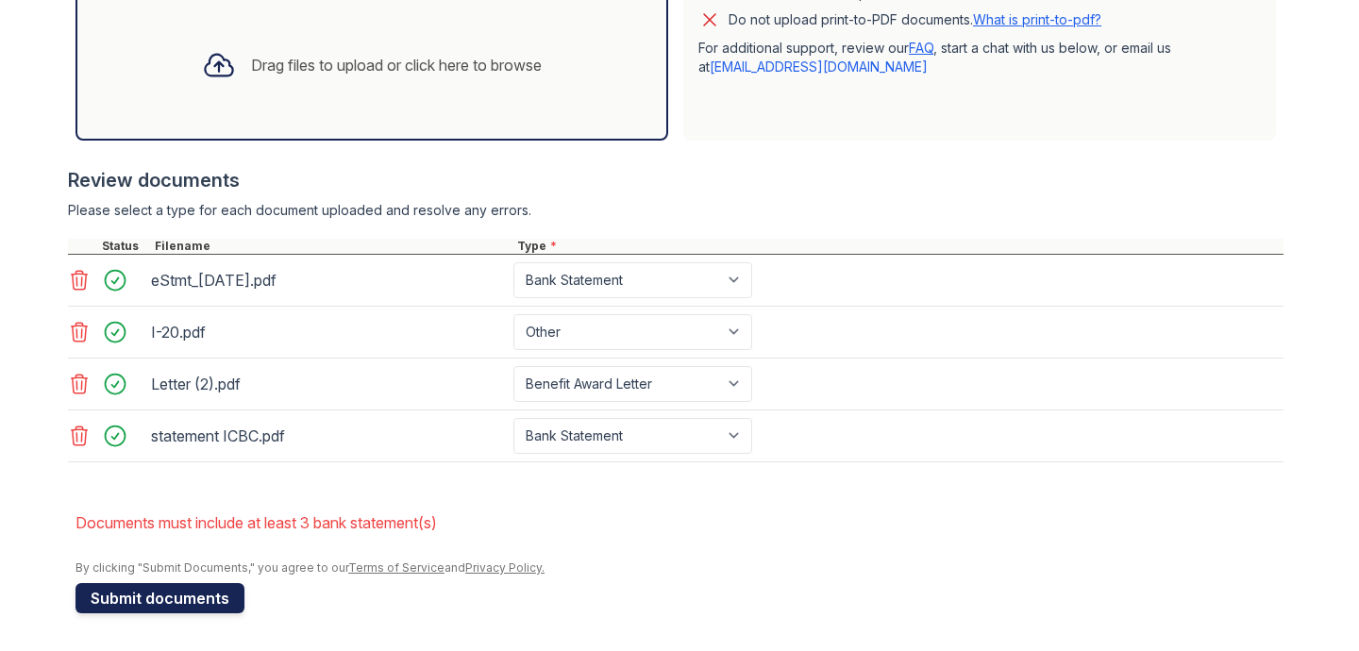
click at [201, 593] on button "Submit documents" at bounding box center [160, 598] width 169 height 30
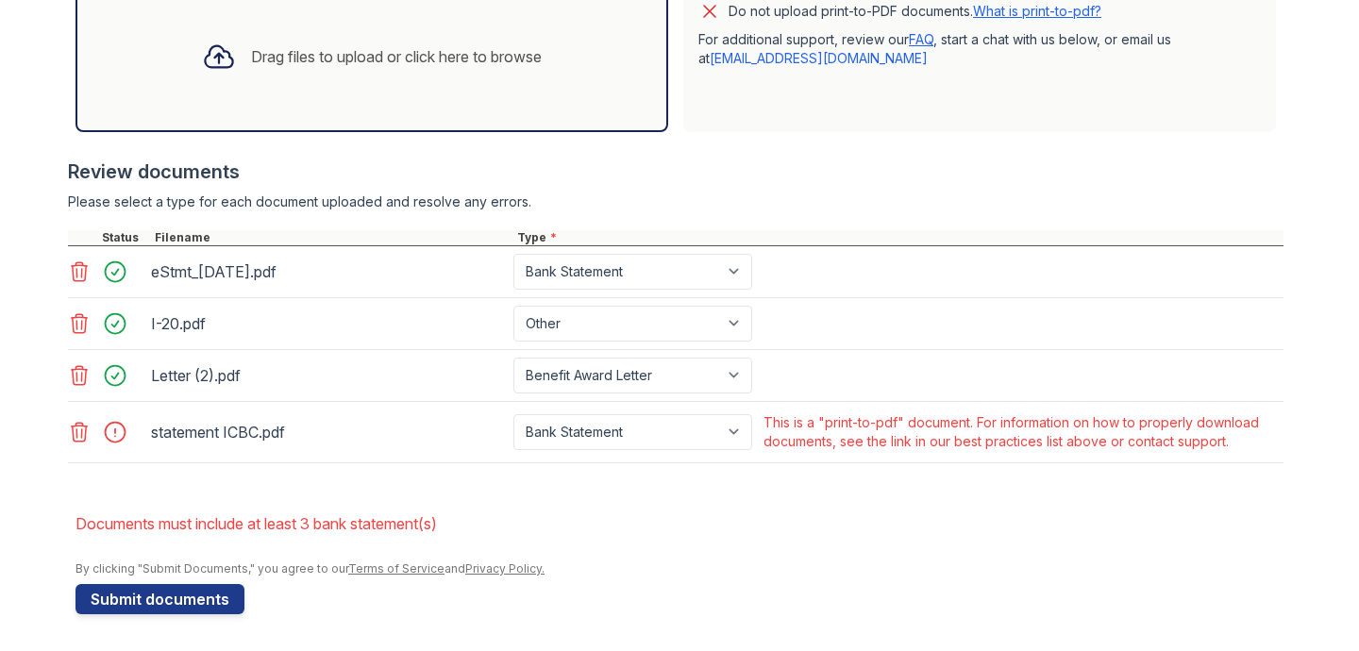
scroll to position [646, 0]
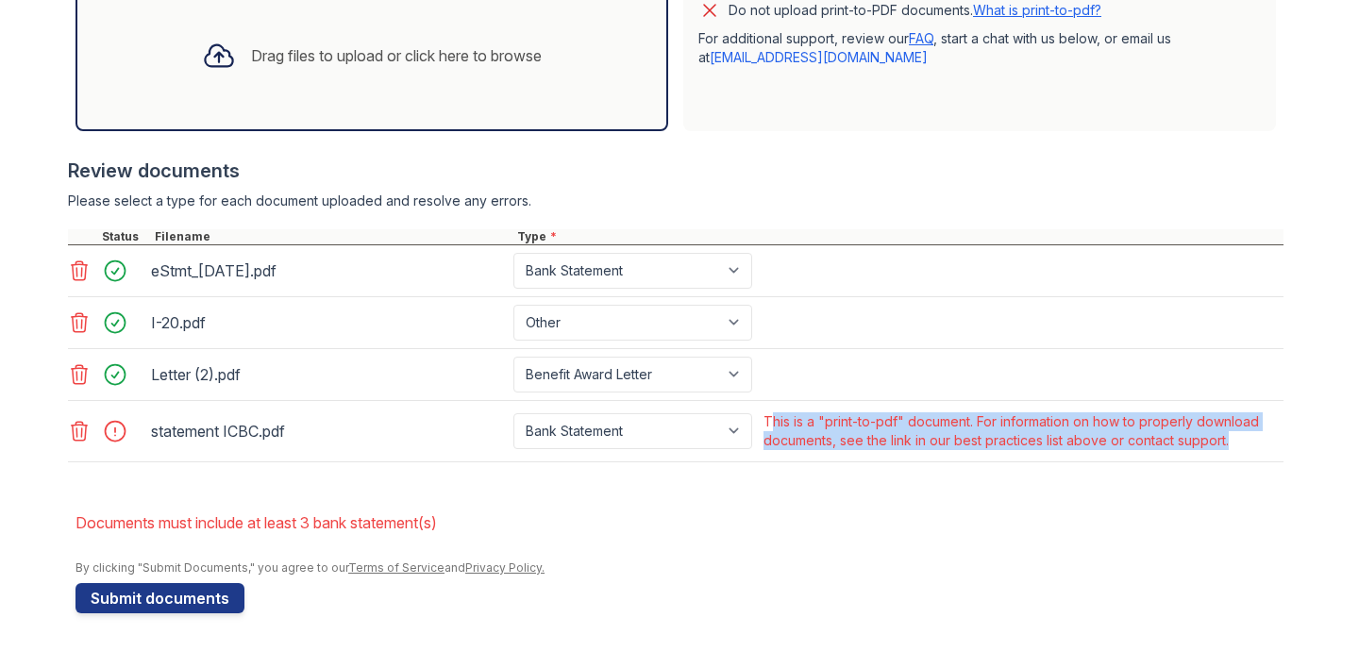
drag, startPoint x: 761, startPoint y: 415, endPoint x: 1271, endPoint y: 465, distance: 513.0
click at [1271, 465] on div "Review documents Please select a type for each document uploaded and resolve an…" at bounding box center [676, 310] width 1216 height 343
copy div "This is a "print-to-pdf" document. For information on how to properly download …"
click at [72, 428] on icon at bounding box center [80, 431] width 16 height 19
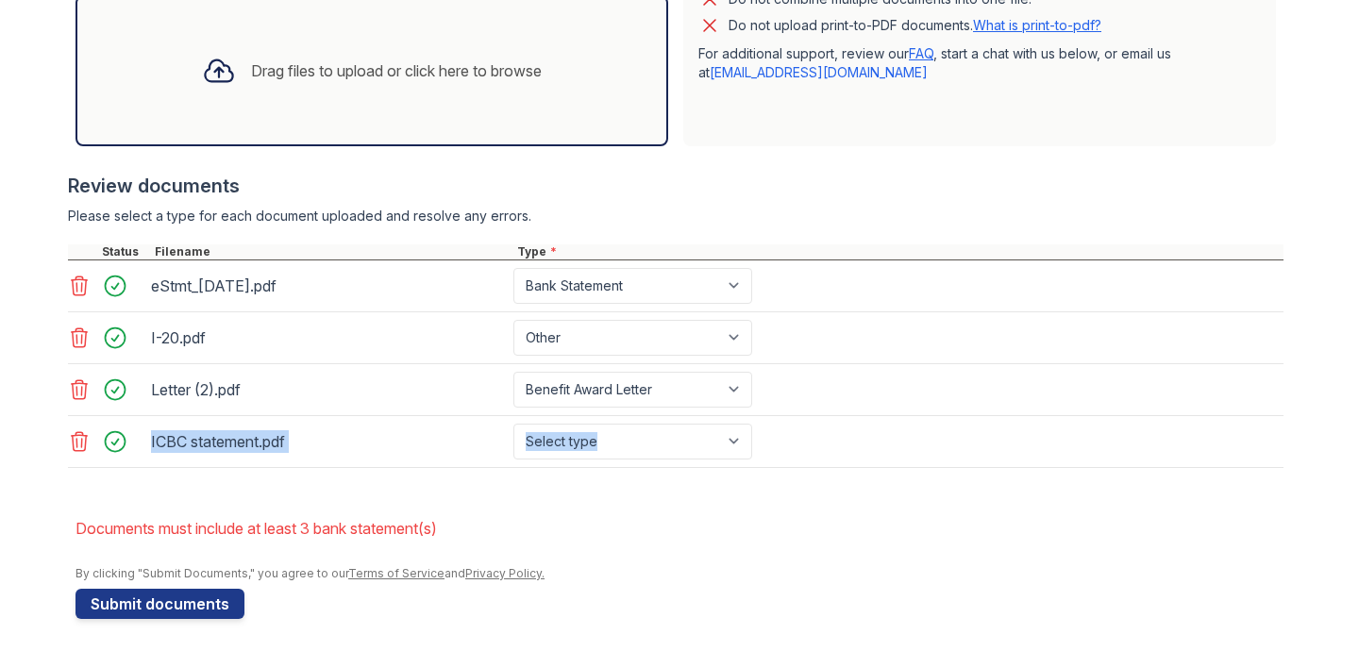
scroll to position [637, 0]
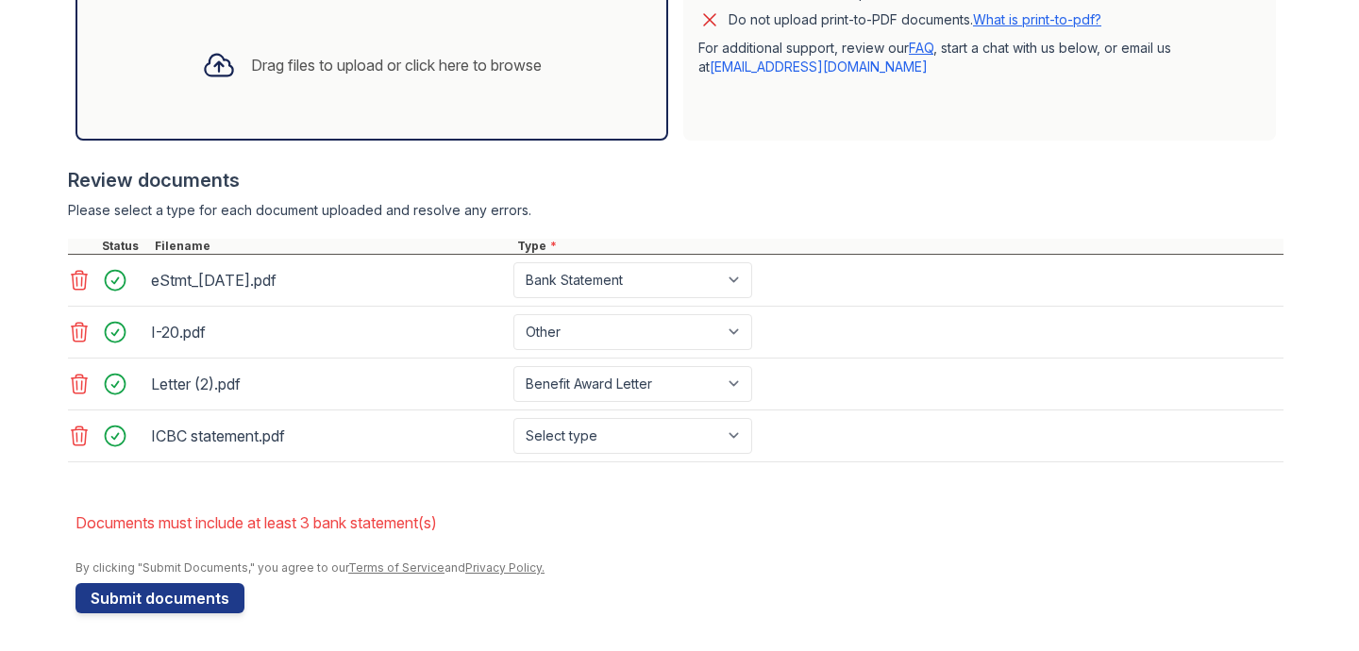
click at [487, 521] on li "Documents must include at least 3 bank statement(s)" at bounding box center [680, 523] width 1208 height 38
click at [599, 435] on select "Select type Paystub Bank Statement Offer Letter Tax Documents Benefit Award Let…" at bounding box center [632, 436] width 239 height 36
select select "bank_statement"
click at [204, 604] on button "Submit documents" at bounding box center [160, 598] width 169 height 30
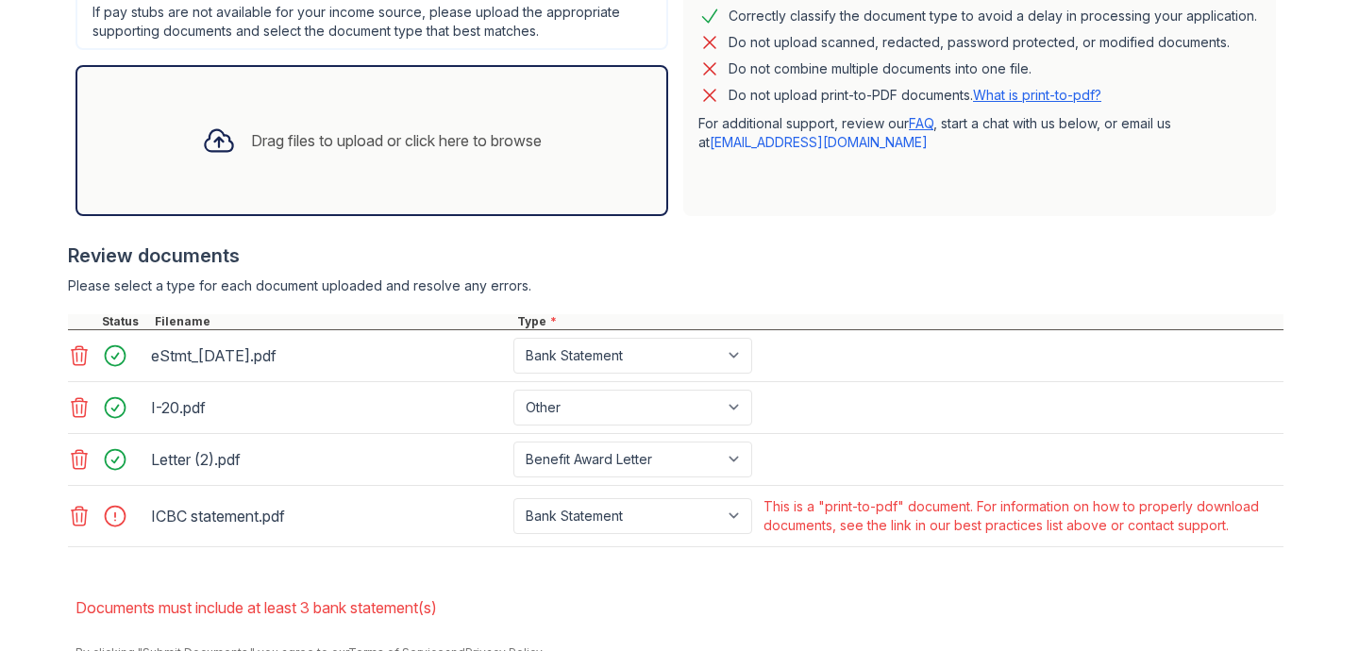
scroll to position [563, 0]
click at [69, 514] on icon at bounding box center [79, 514] width 23 height 23
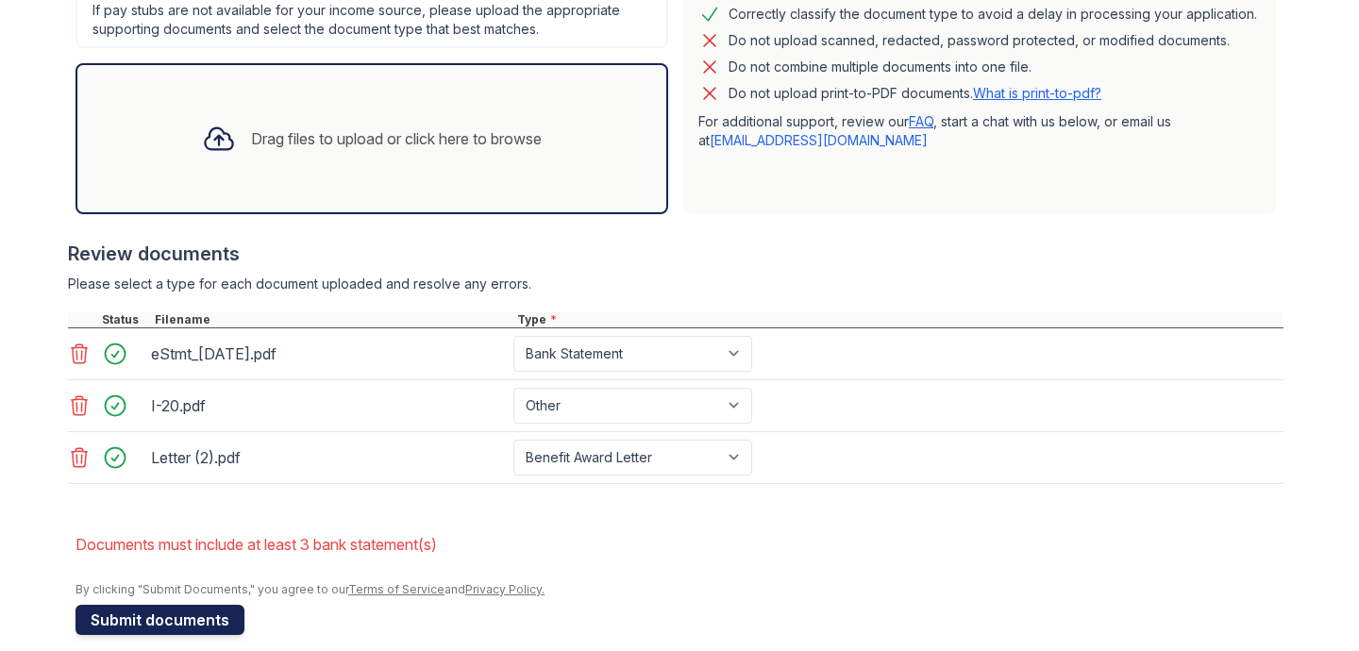
click at [205, 625] on button "Submit documents" at bounding box center [160, 620] width 169 height 30
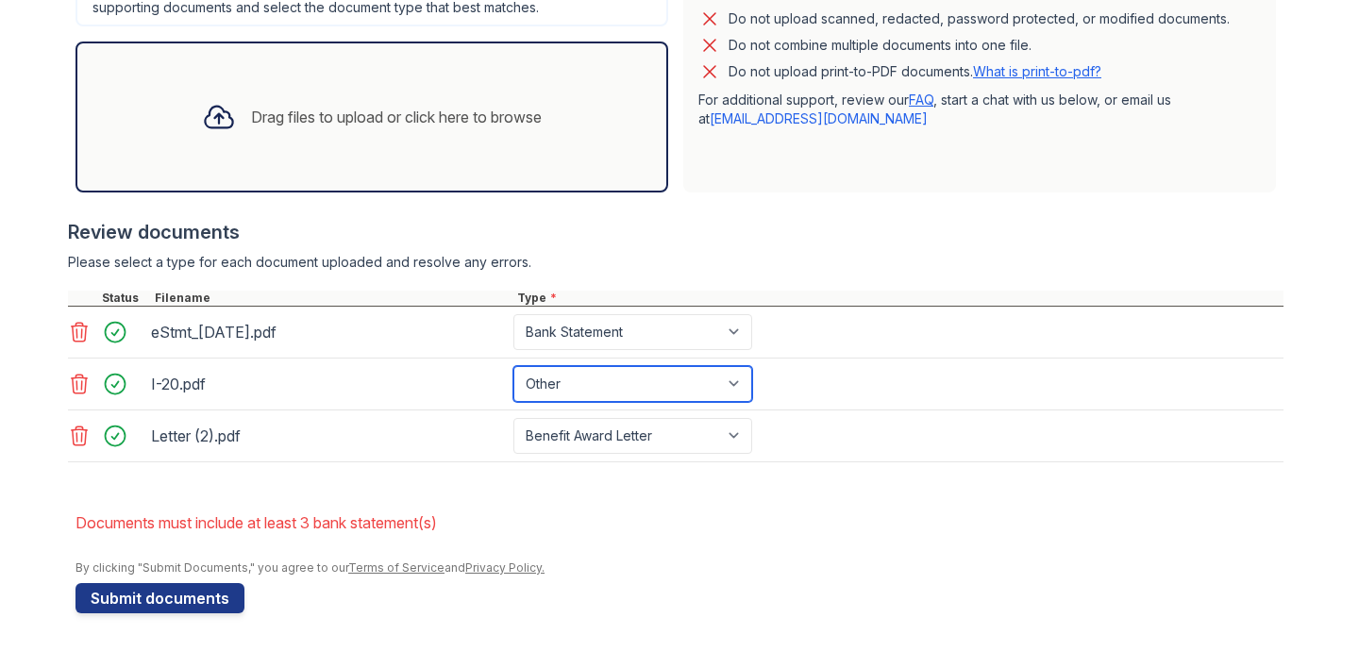
click at [609, 380] on select "Paystub Bank Statement Offer Letter Tax Documents Benefit Award Letter Investme…" at bounding box center [632, 384] width 239 height 36
select select "bank_statement"
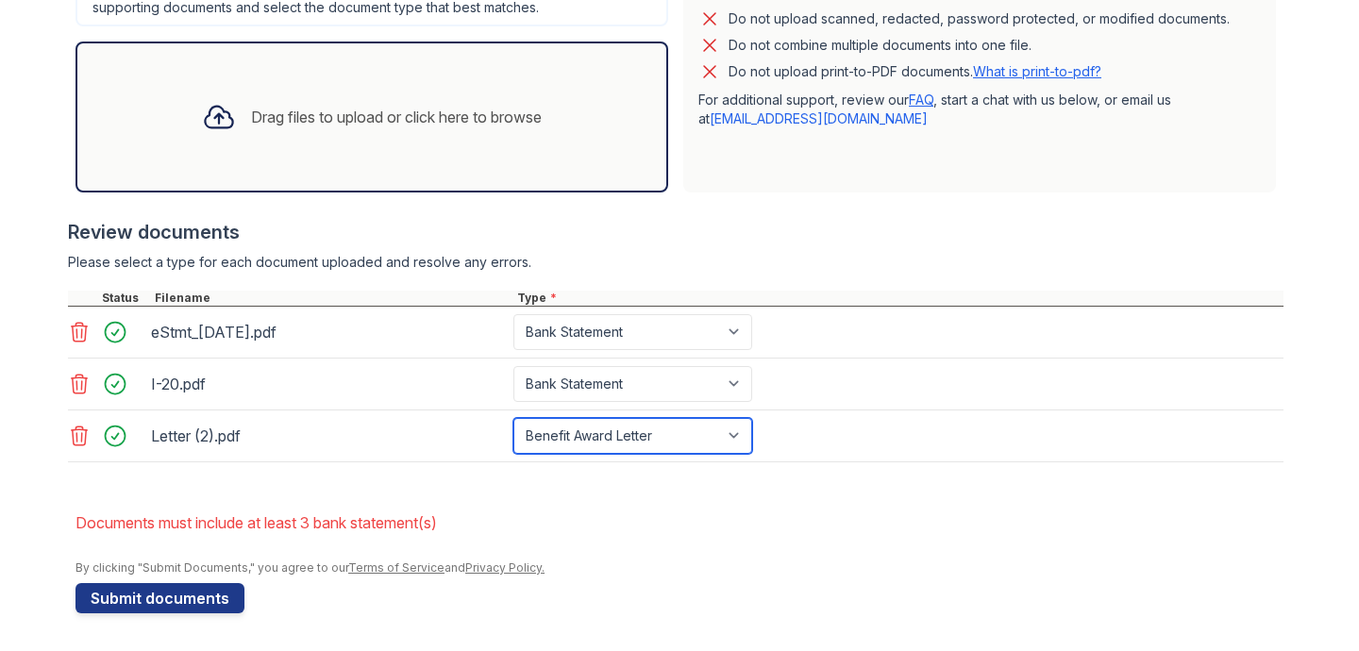
click at [640, 431] on select "Paystub Bank Statement Offer Letter Tax Documents Benefit Award Letter Investme…" at bounding box center [632, 436] width 239 height 36
select select "bank_statement"
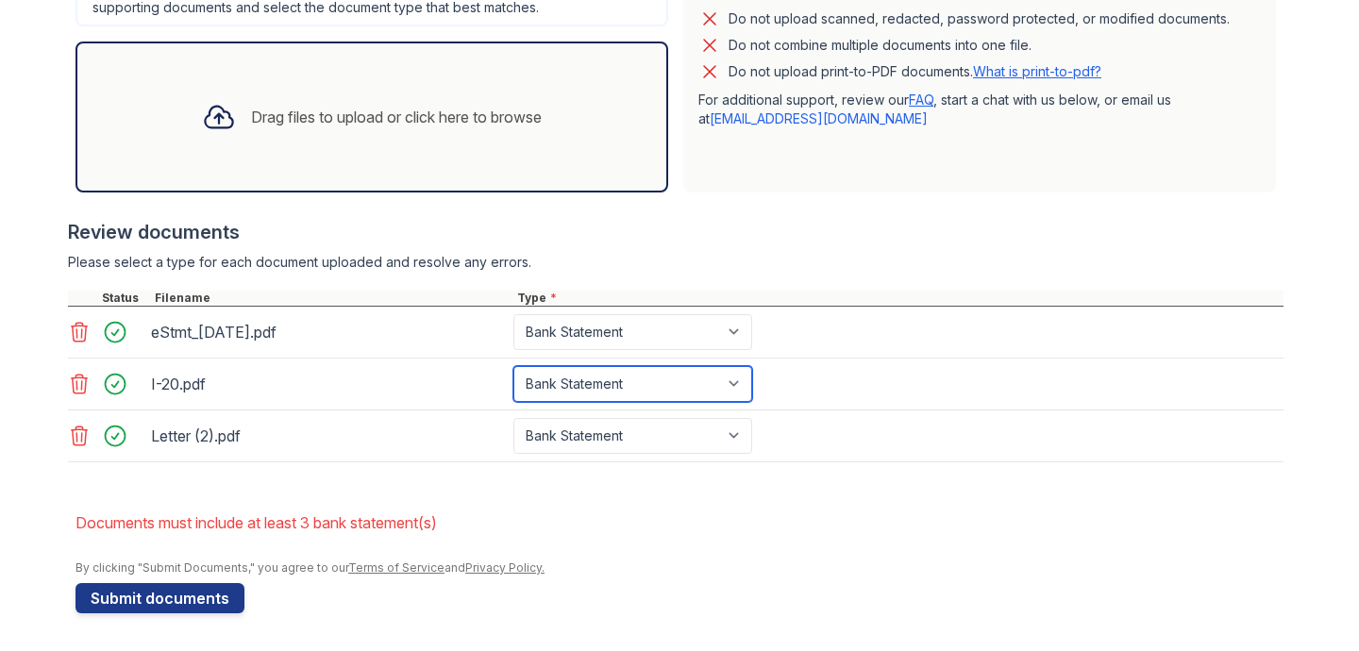
click at [645, 386] on select "Paystub Bank Statement Offer Letter Tax Documents Benefit Award Letter Investme…" at bounding box center [632, 384] width 239 height 36
select select "benefit_award_letter"
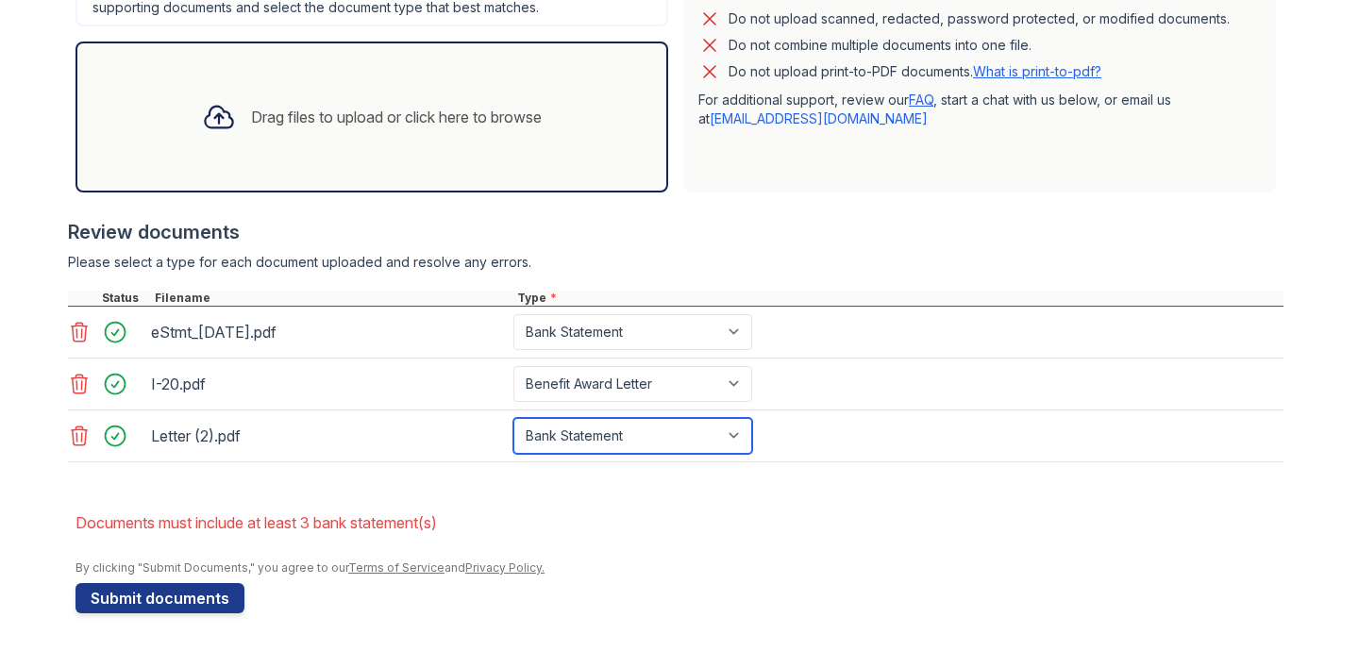
click at [639, 427] on select "Paystub Bank Statement Offer Letter Tax Documents Benefit Award Letter Investme…" at bounding box center [632, 436] width 239 height 36
select select "offer_letter"
click at [726, 513] on li "Documents must include at least 3 bank statement(s)" at bounding box center [680, 523] width 1208 height 38
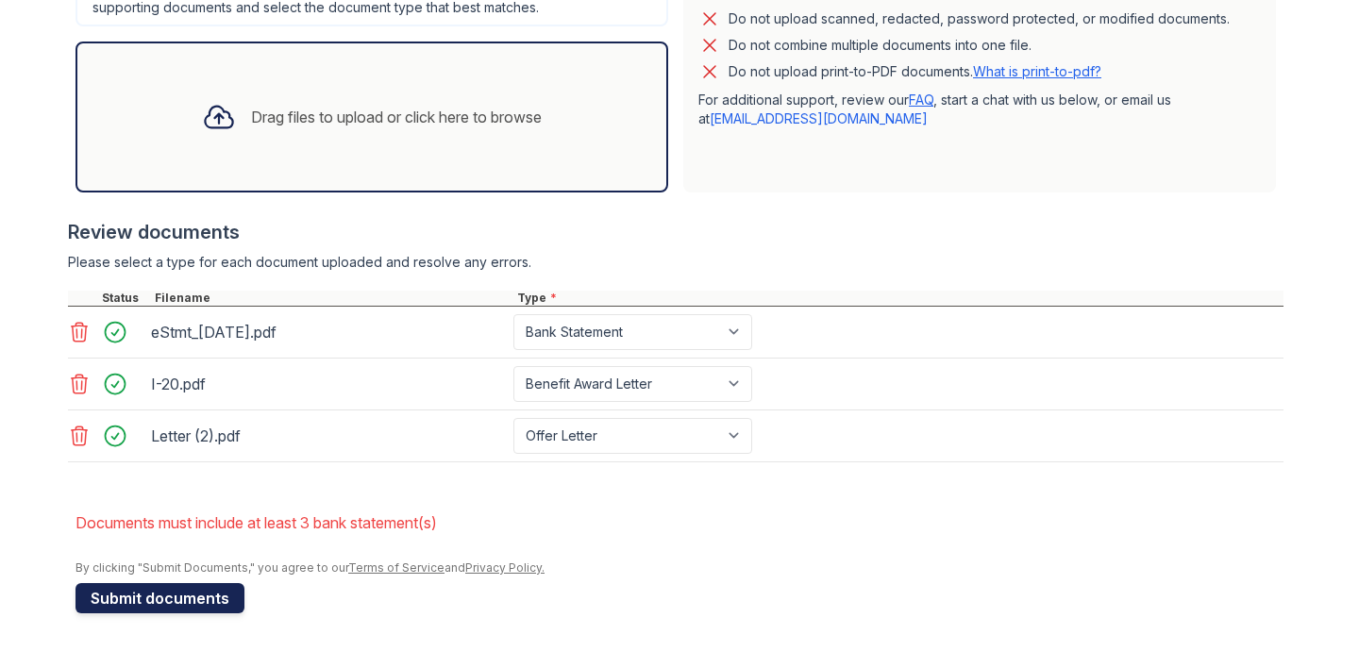
click at [227, 594] on button "Submit documents" at bounding box center [160, 598] width 169 height 30
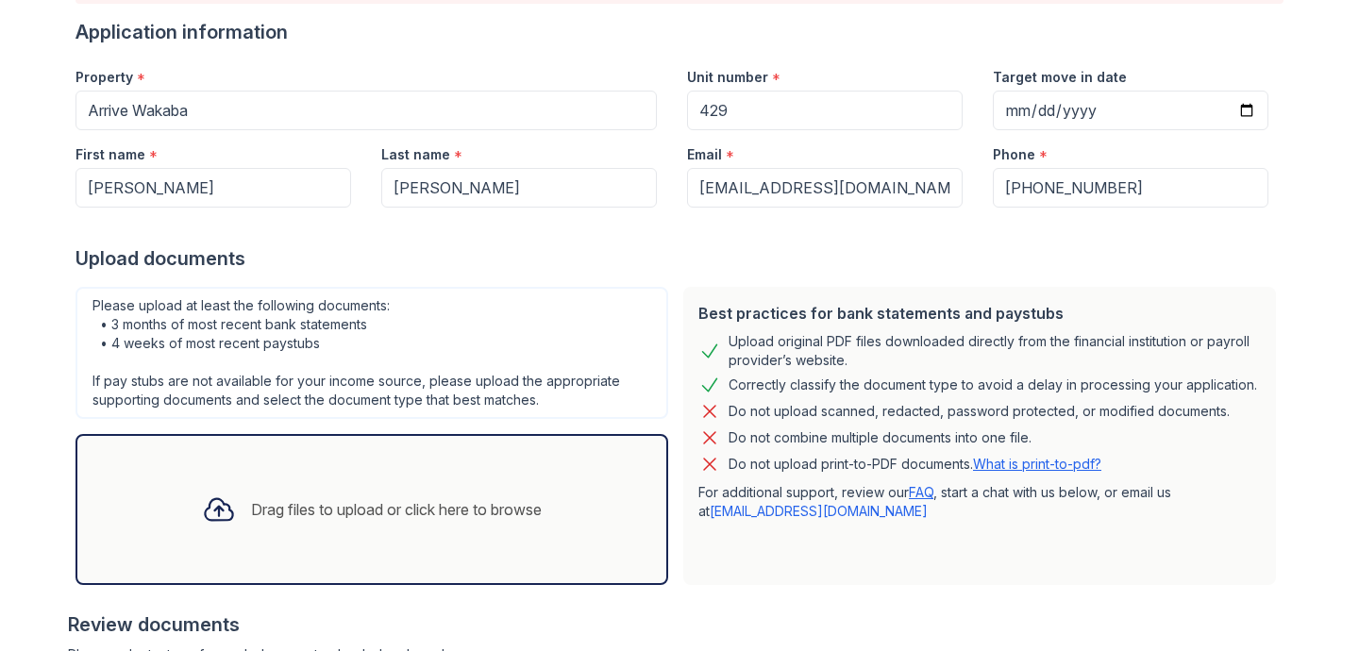
scroll to position [0, 0]
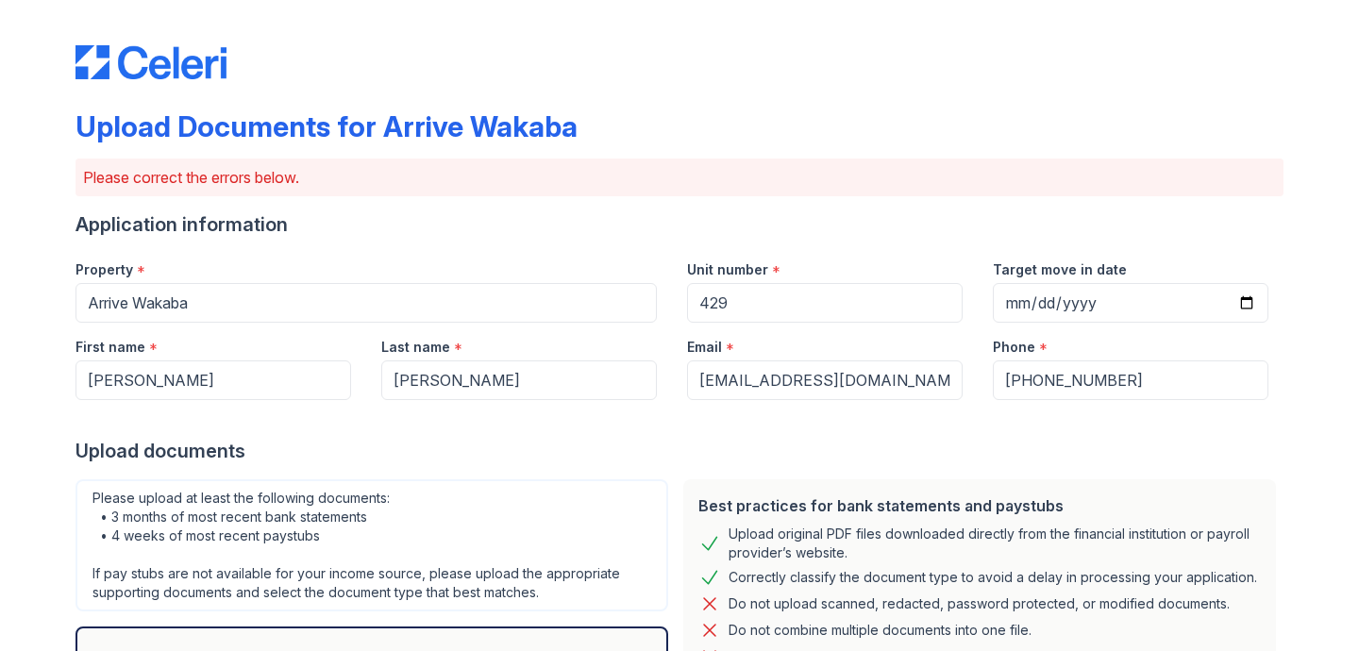
drag, startPoint x: 163, startPoint y: 119, endPoint x: 564, endPoint y: 114, distance: 401.1
click at [564, 114] on div "Upload Documents for Arrive Wakaba" at bounding box center [680, 133] width 1208 height 49
copy div "Documents for Arrive Wakaba"
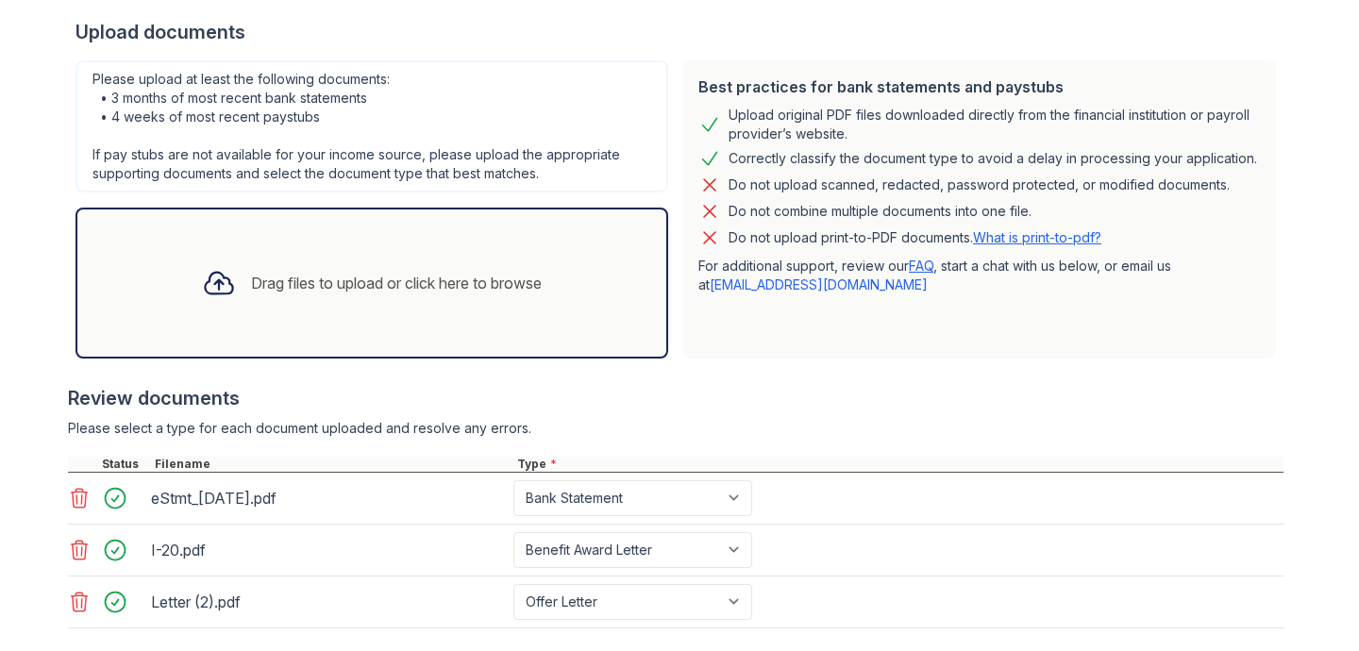
scroll to position [585, 0]
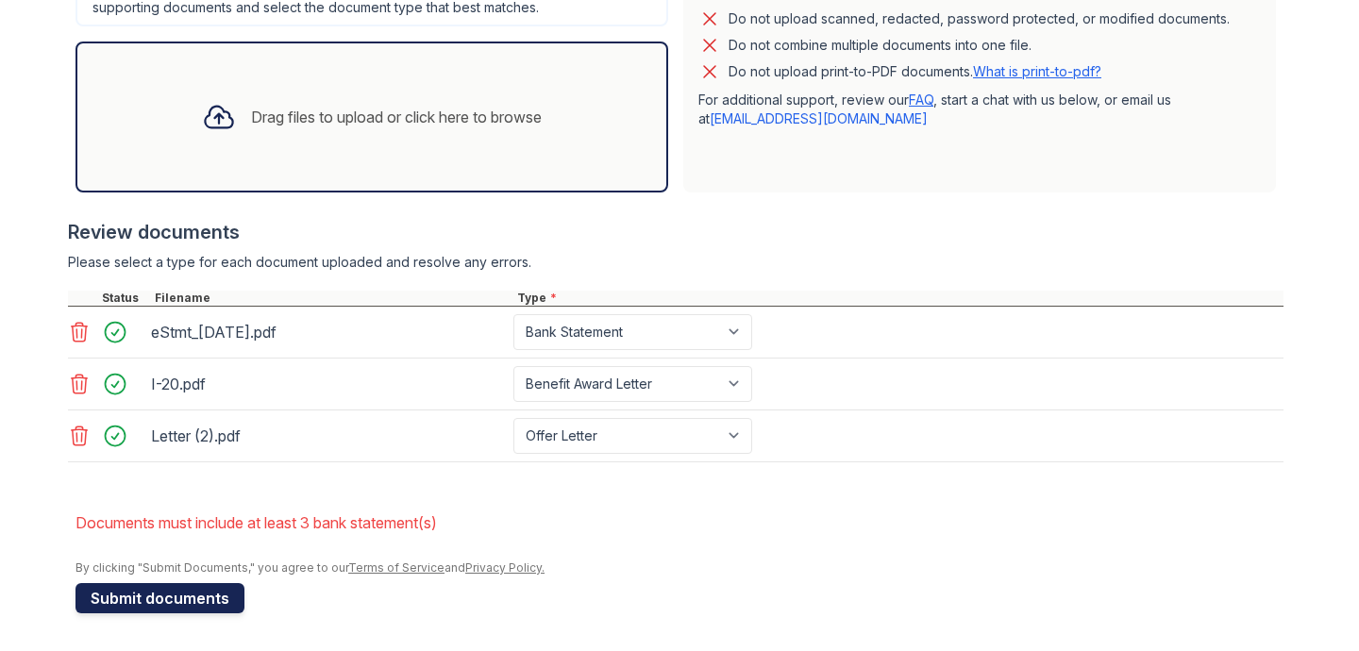
click at [212, 603] on button "Submit documents" at bounding box center [160, 598] width 169 height 30
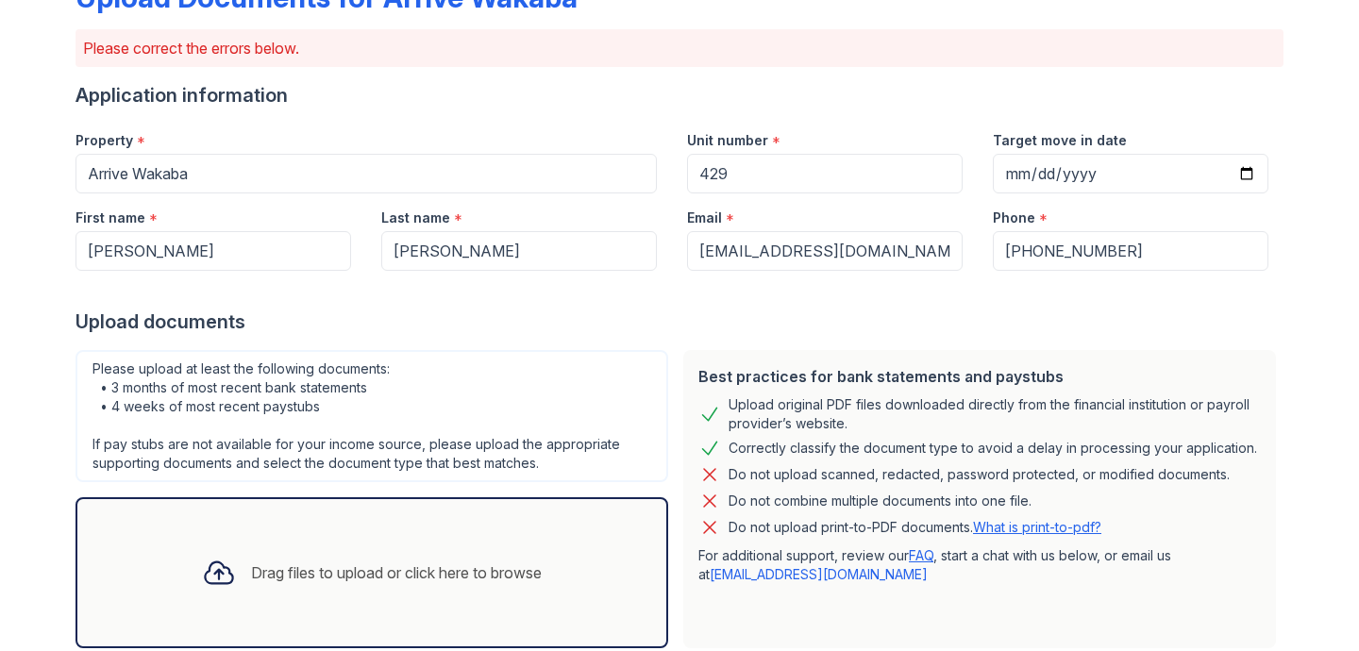
scroll to position [205, 0]
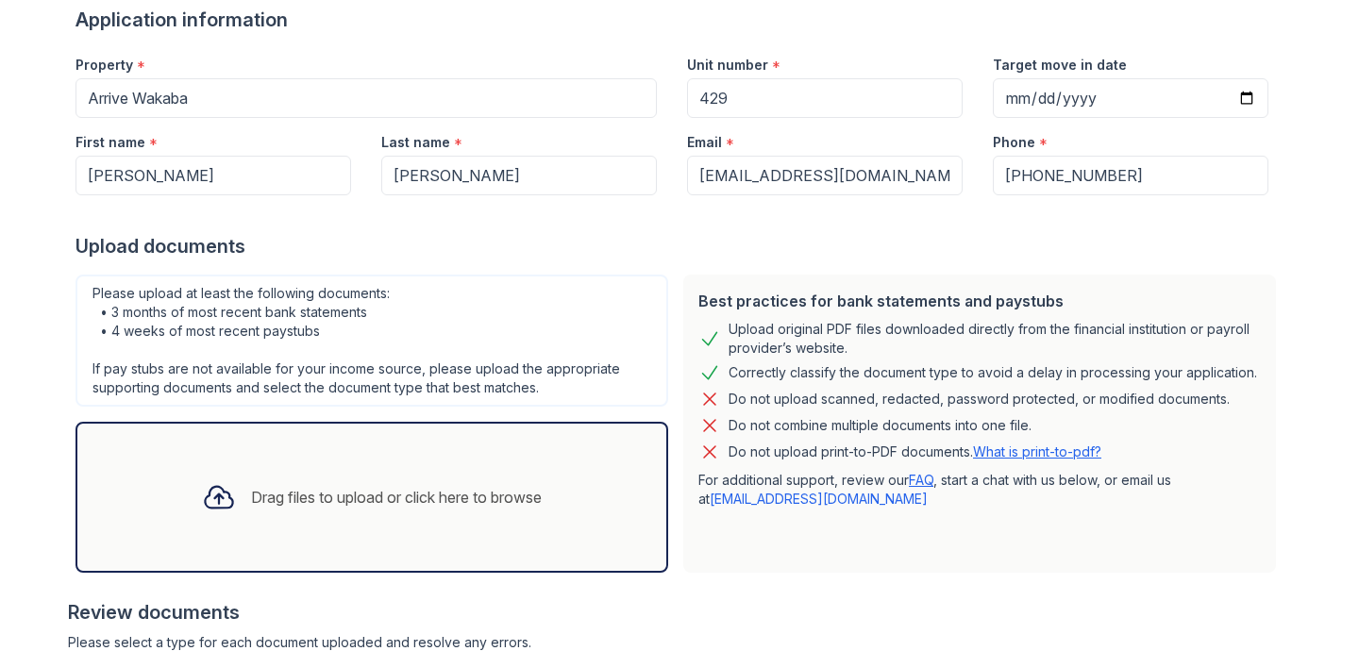
click at [1098, 98] on div "Property * Arrive [GEOGRAPHIC_DATA] Unit number * 429 Target move in date [DATE]" at bounding box center [671, 79] width 1223 height 77
